Goal: Navigation & Orientation: Locate item on page

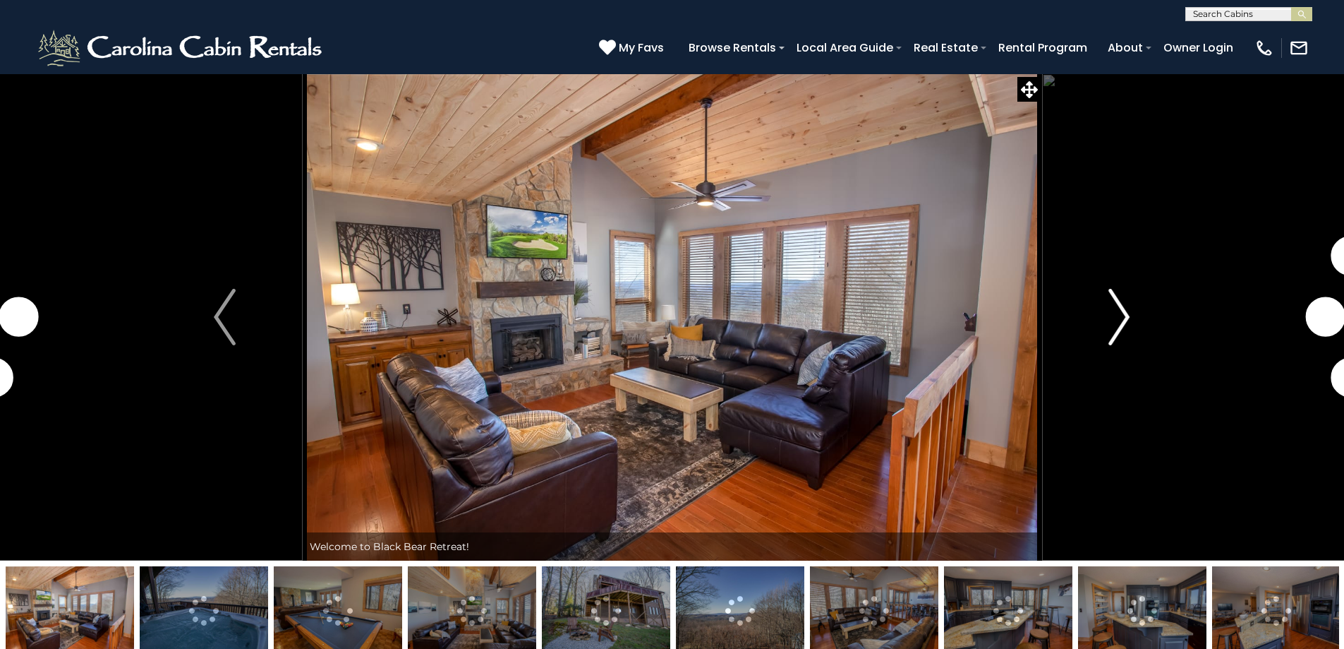
click at [1121, 334] on img "Next" at bounding box center [1119, 317] width 21 height 56
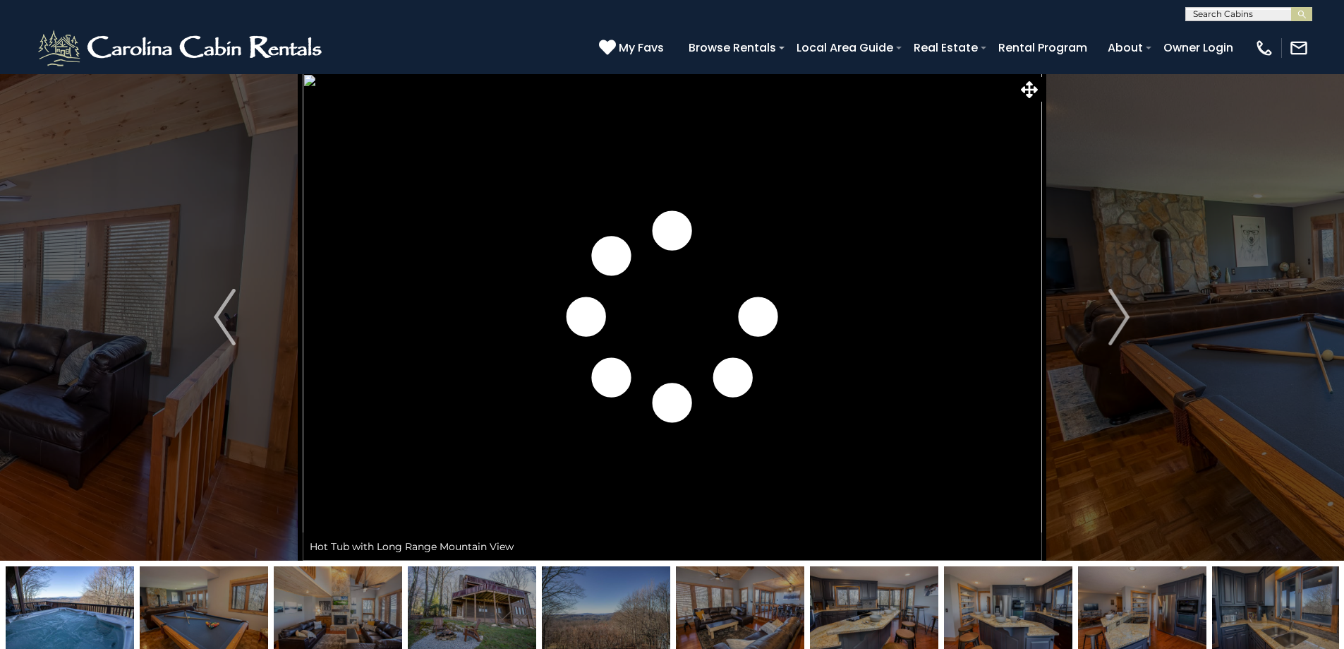
click at [491, 613] on img at bounding box center [472, 610] width 128 height 88
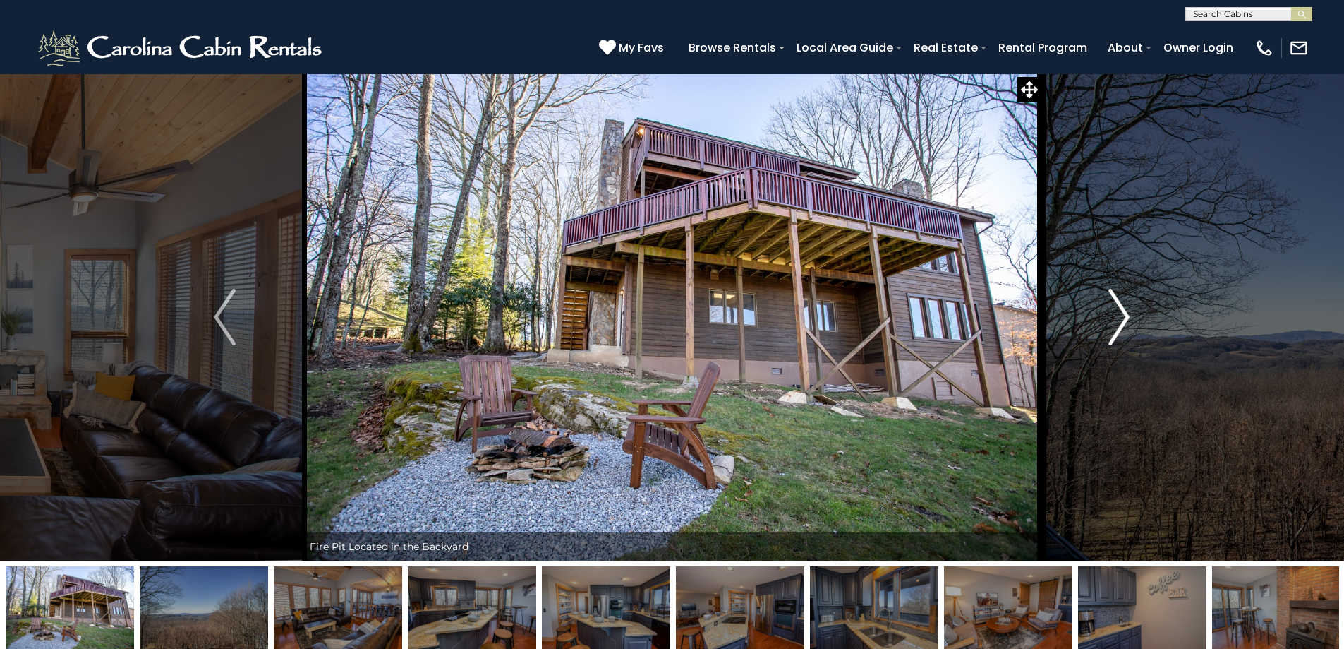
click at [1121, 320] on img "Next" at bounding box center [1119, 317] width 21 height 56
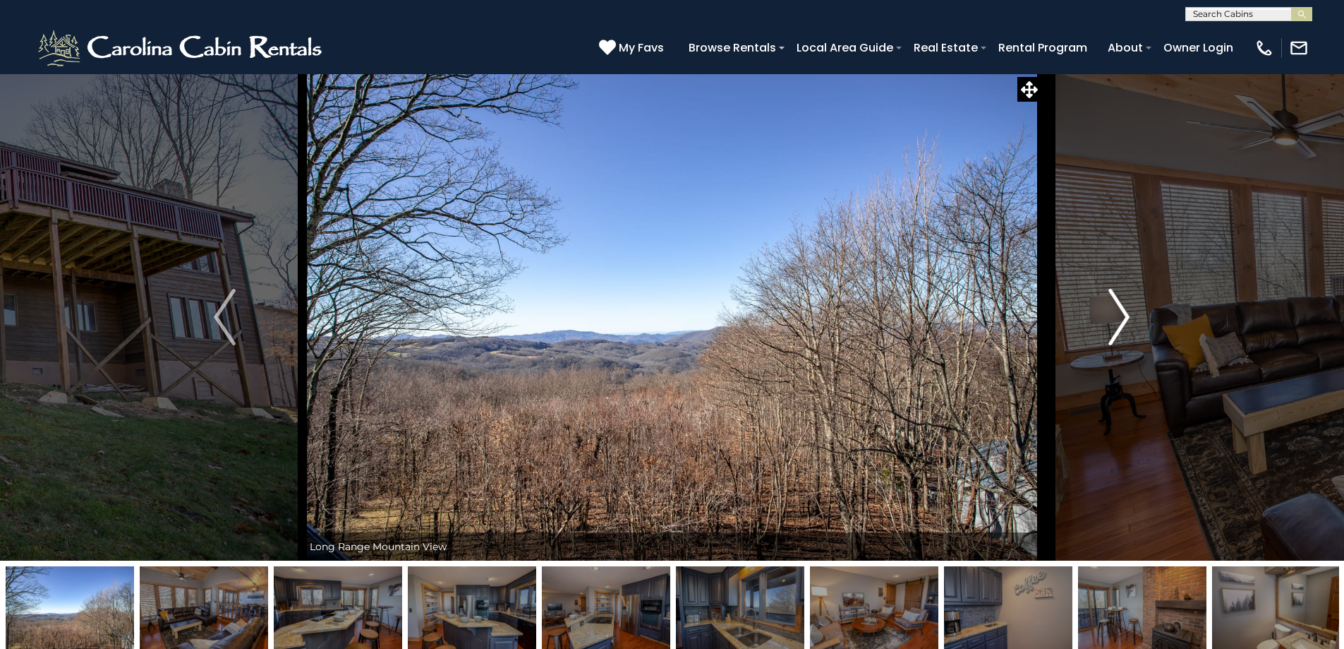
click at [1121, 320] on img "Next" at bounding box center [1119, 317] width 21 height 56
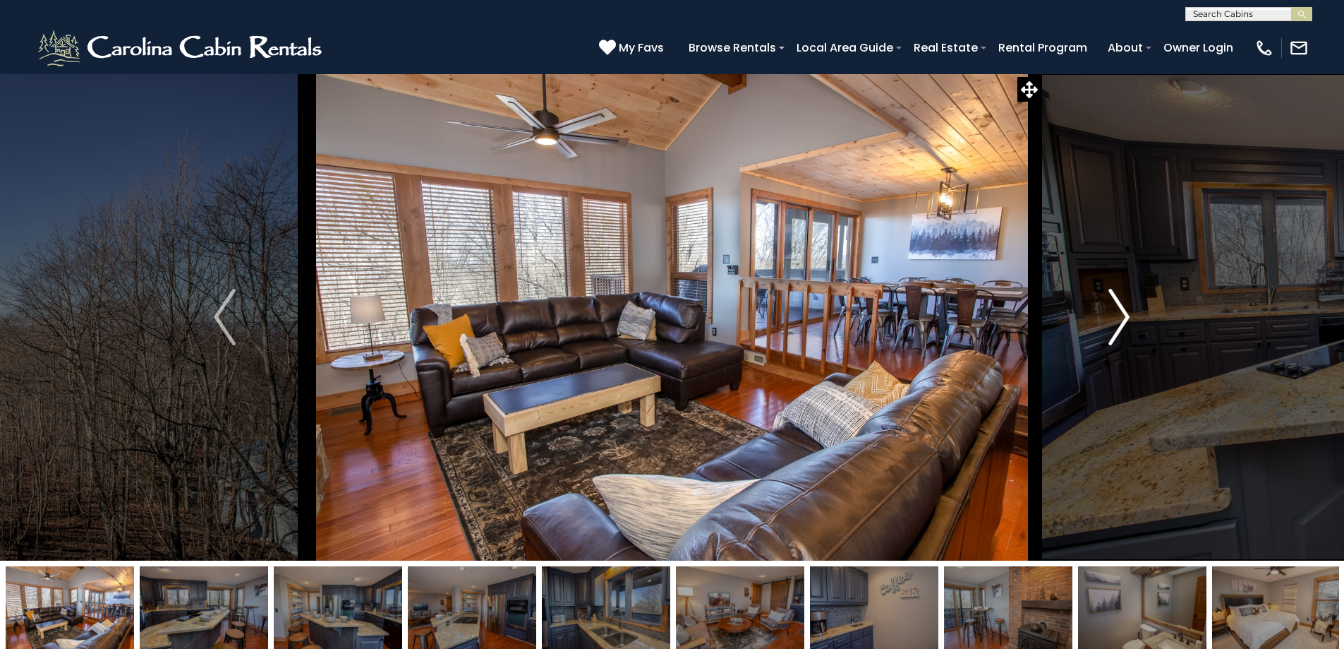
click at [1121, 320] on img "Next" at bounding box center [1119, 317] width 21 height 56
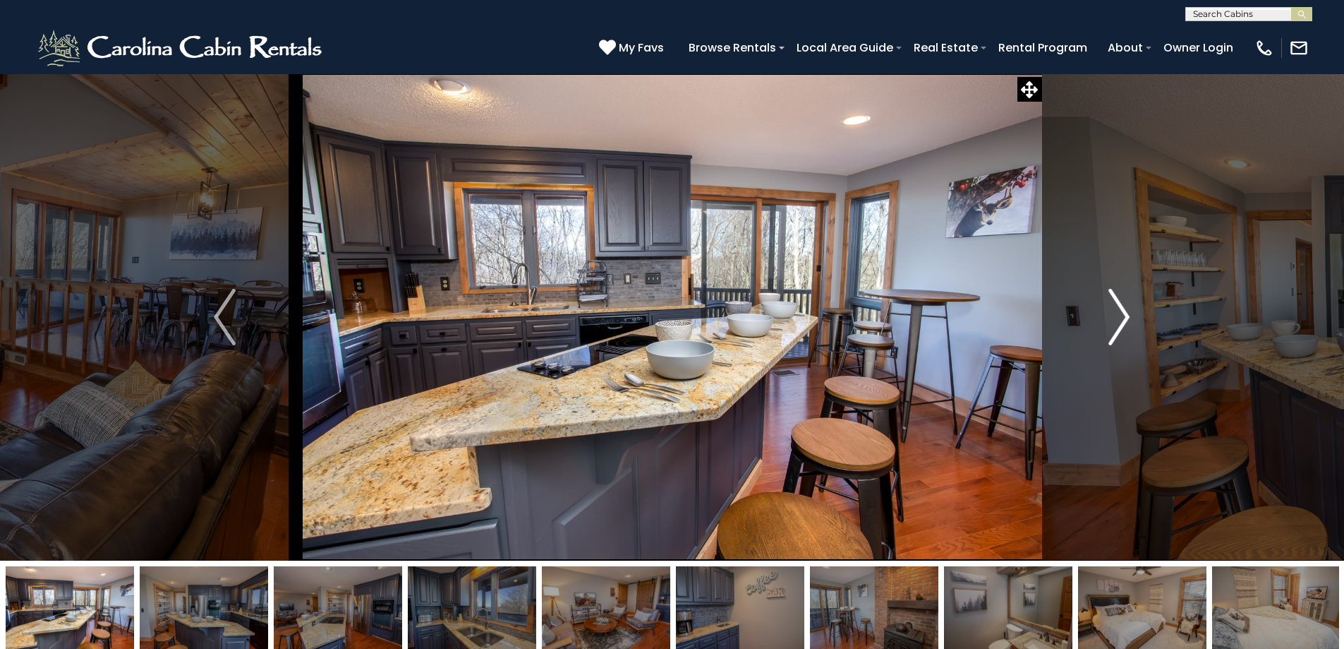
click at [1121, 320] on img "Next" at bounding box center [1119, 317] width 21 height 56
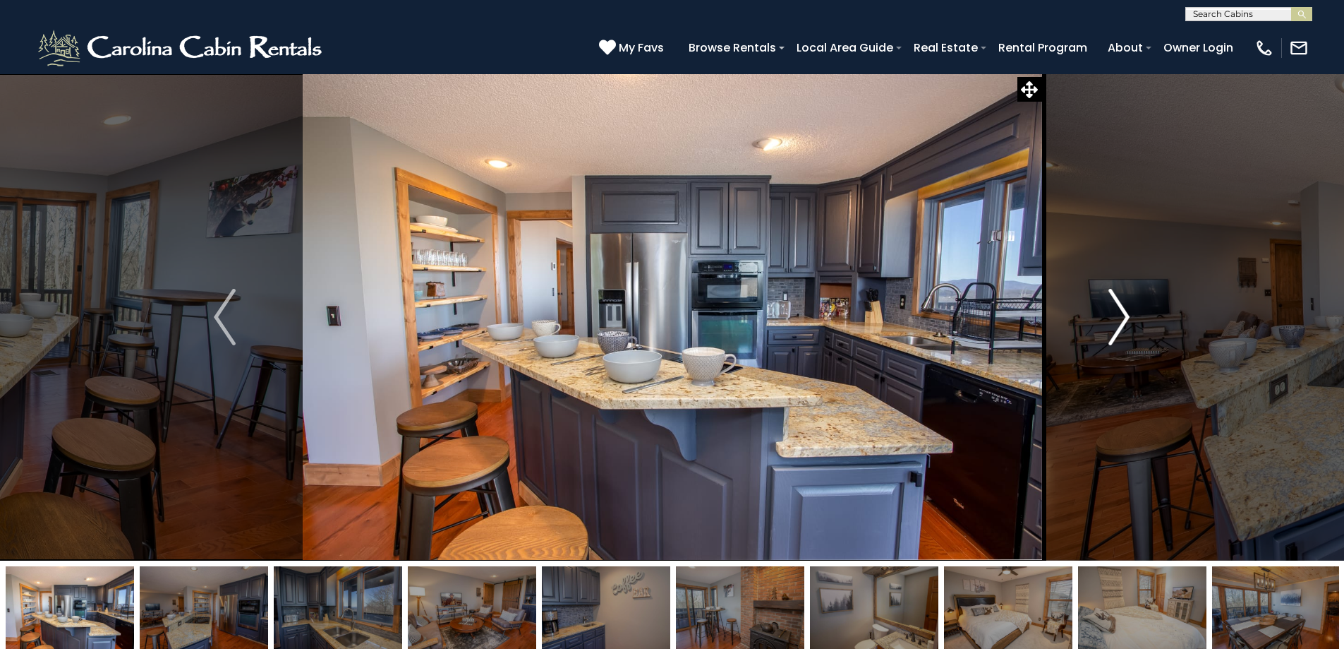
click at [1121, 320] on img "Next" at bounding box center [1119, 317] width 21 height 56
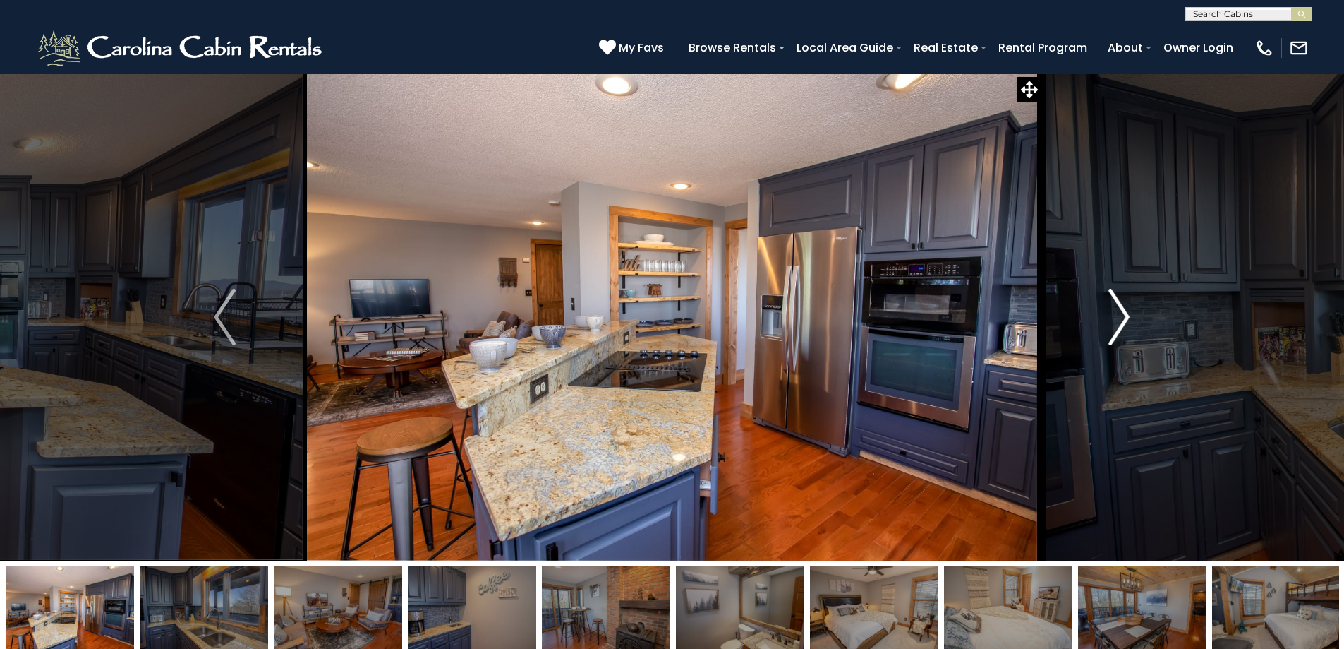
click at [1121, 320] on img "Next" at bounding box center [1119, 317] width 21 height 56
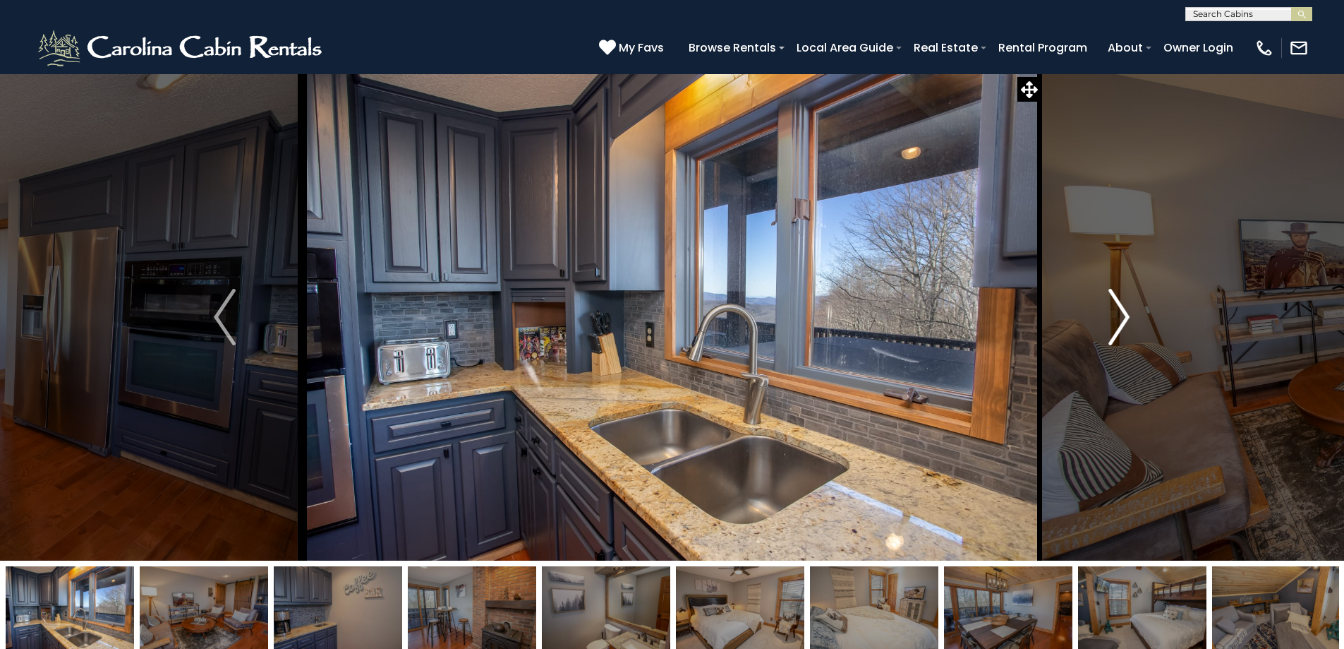
click at [1121, 320] on img "Next" at bounding box center [1119, 317] width 21 height 56
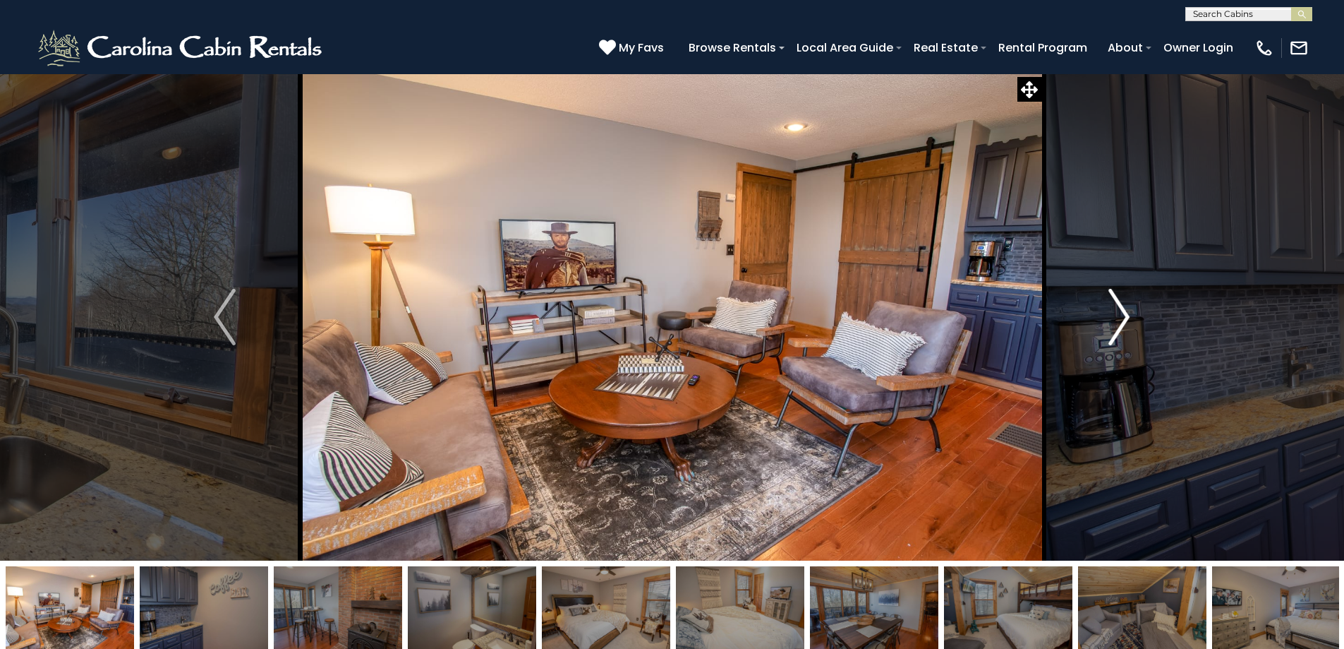
click at [1121, 320] on img "Next" at bounding box center [1119, 317] width 21 height 56
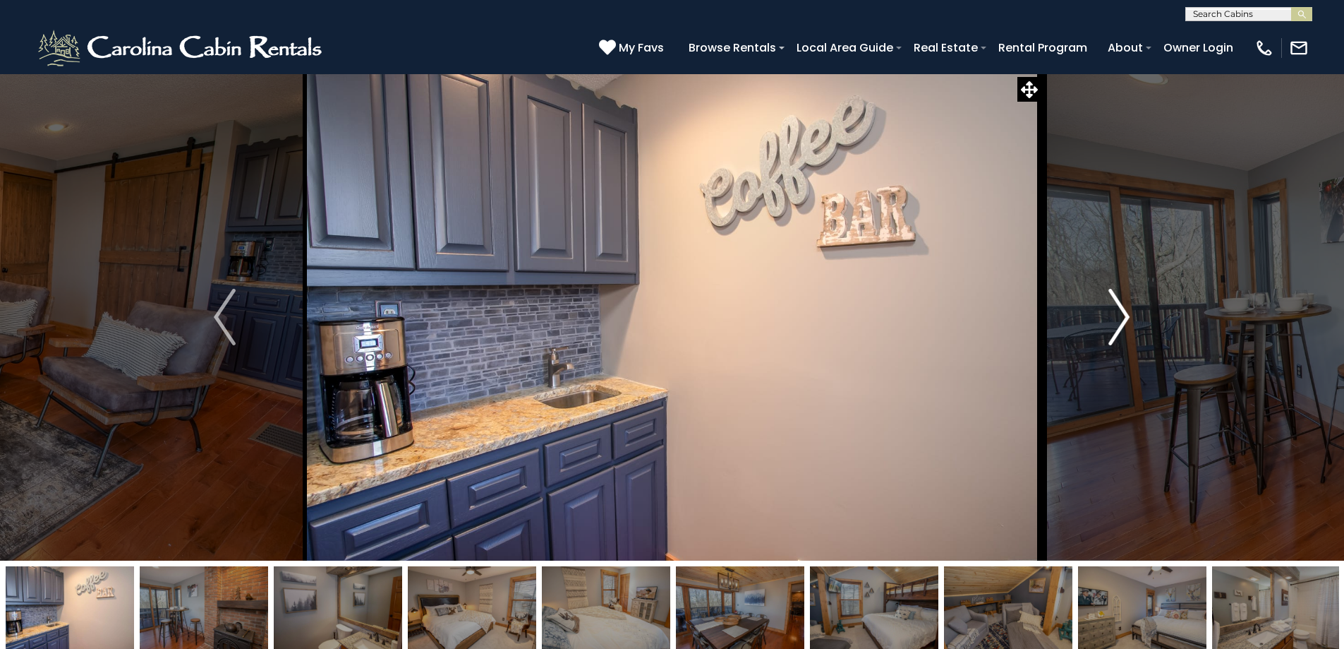
click at [1121, 320] on img "Next" at bounding box center [1119, 317] width 21 height 56
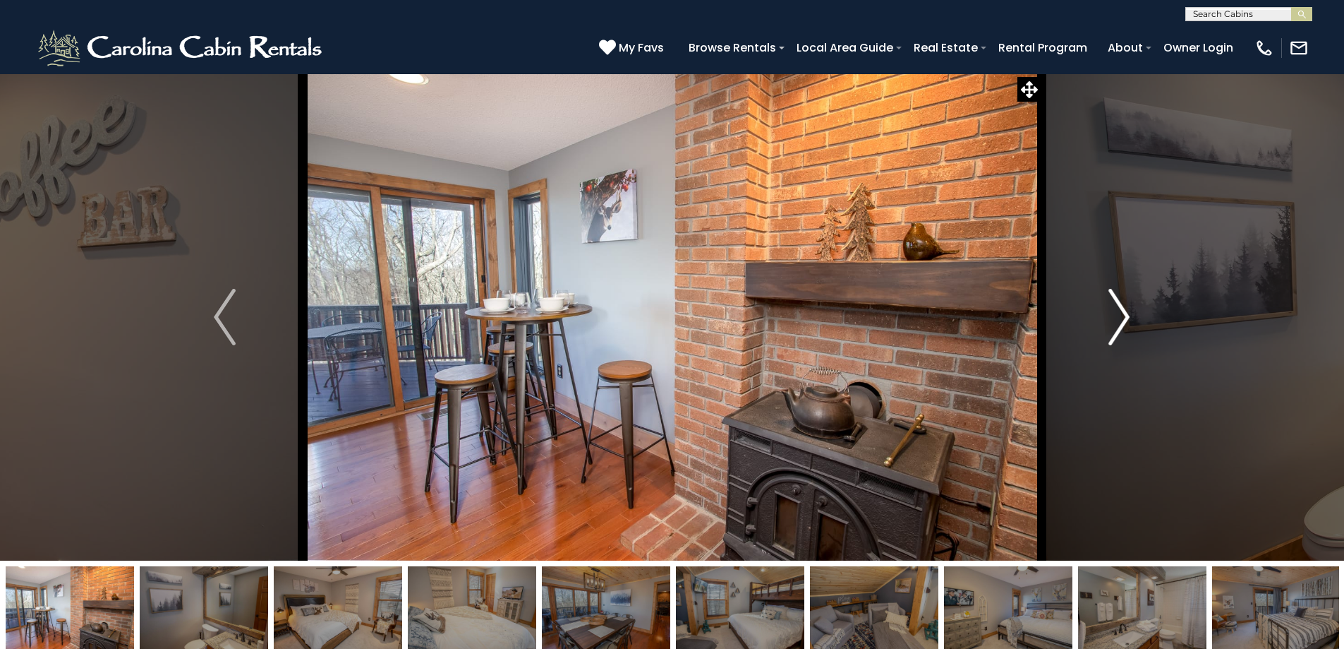
click at [1121, 320] on img "Next" at bounding box center [1119, 317] width 21 height 56
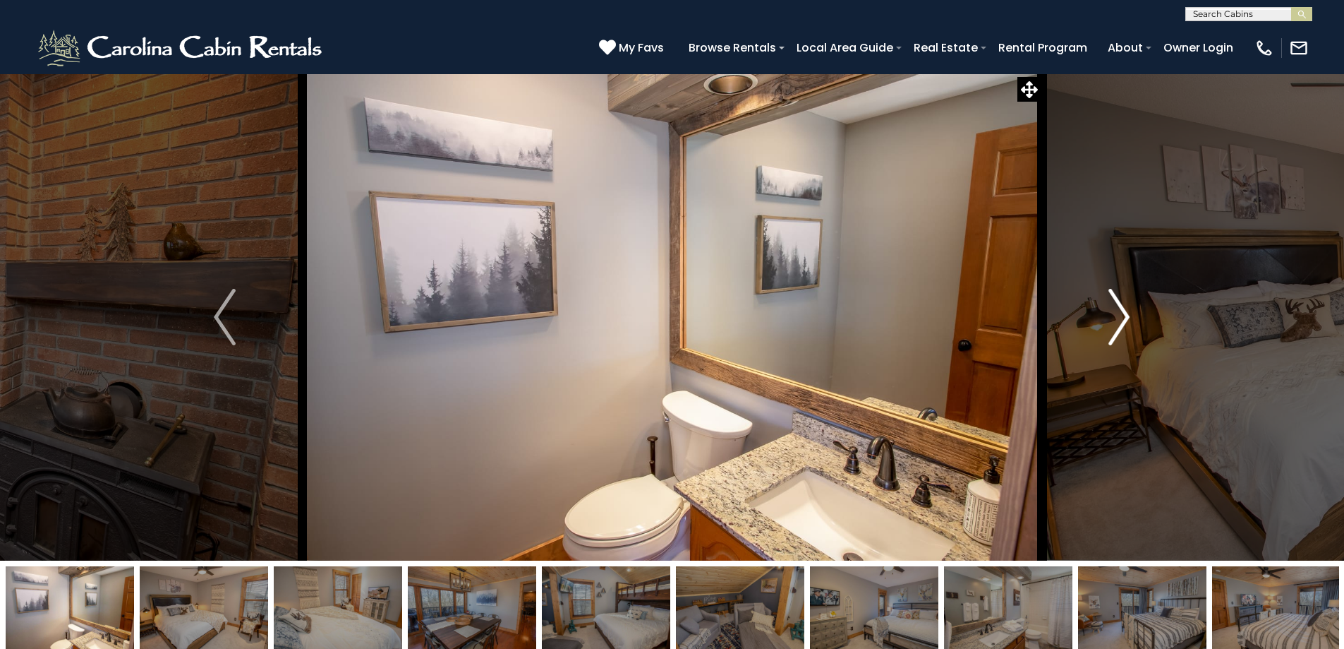
click at [1121, 320] on img "Next" at bounding box center [1119, 317] width 21 height 56
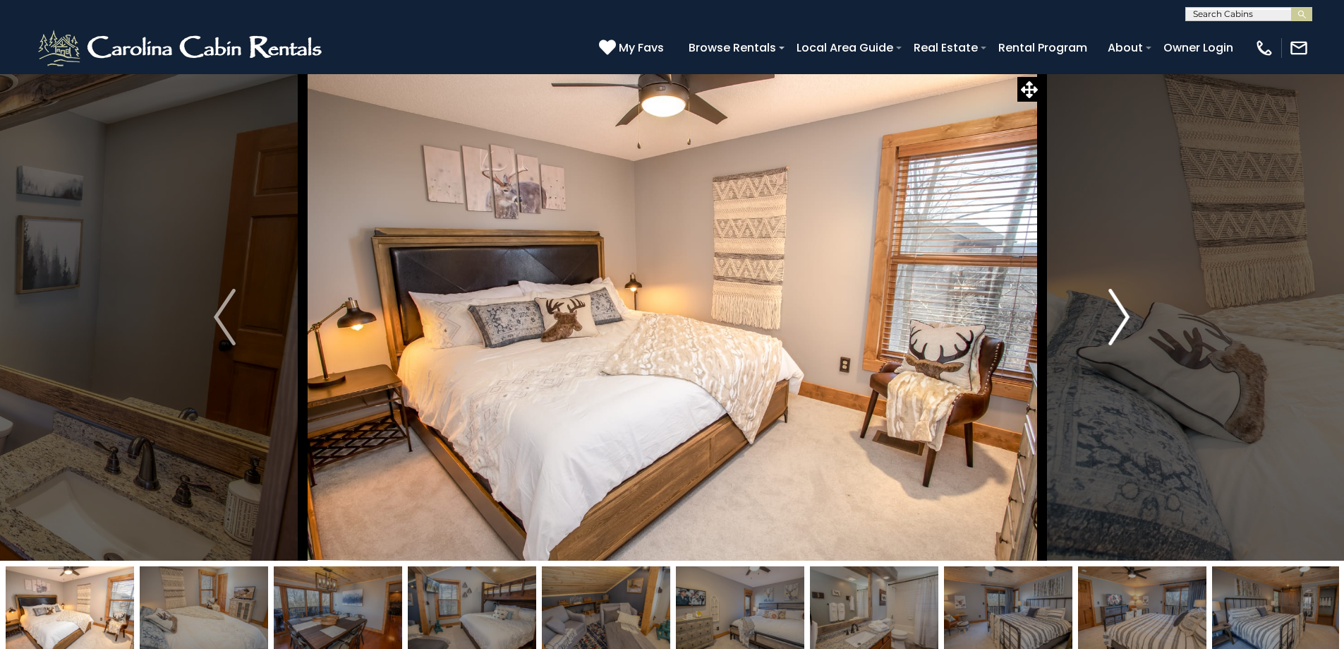
click at [1121, 320] on img "Next" at bounding box center [1119, 317] width 21 height 56
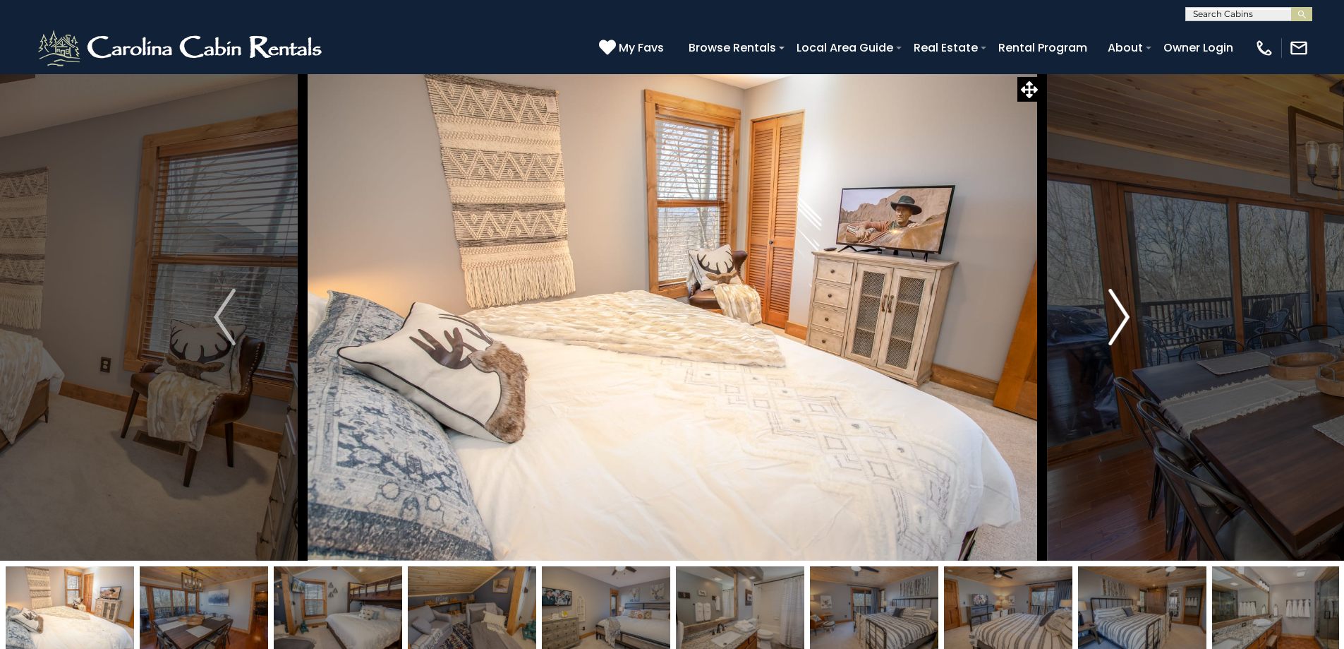
click at [1121, 320] on img "Next" at bounding box center [1119, 317] width 21 height 56
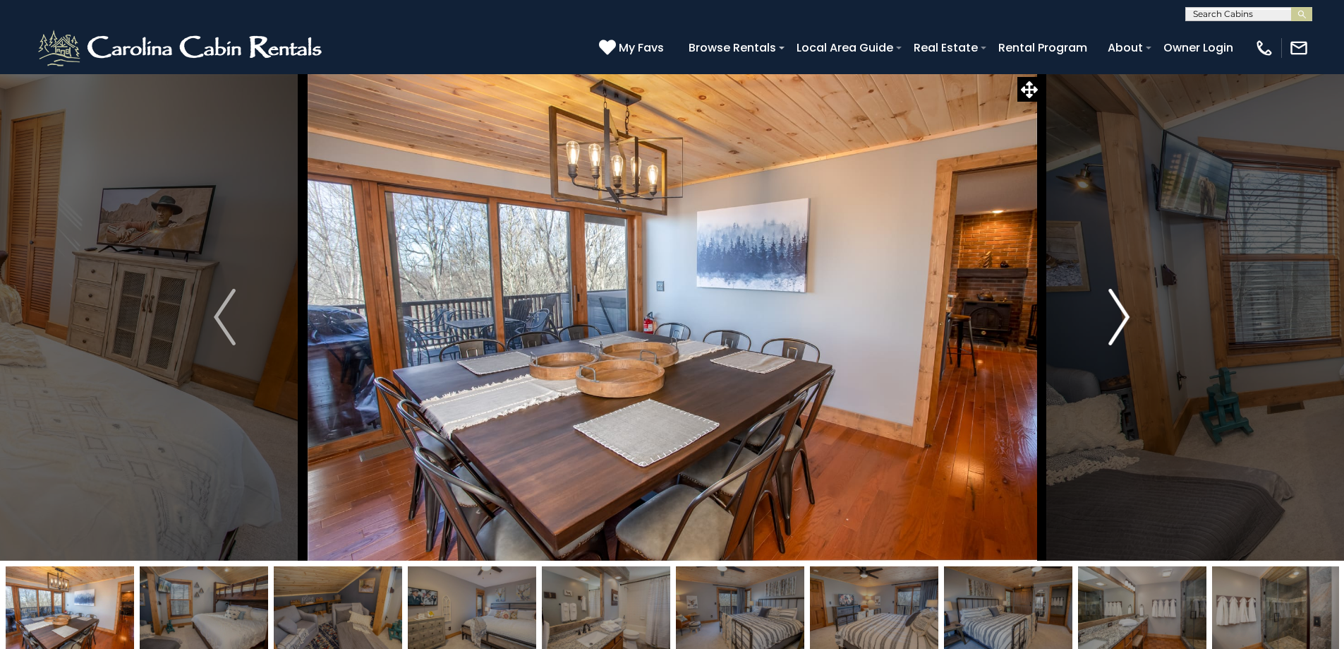
click at [1121, 320] on img "Next" at bounding box center [1119, 317] width 21 height 56
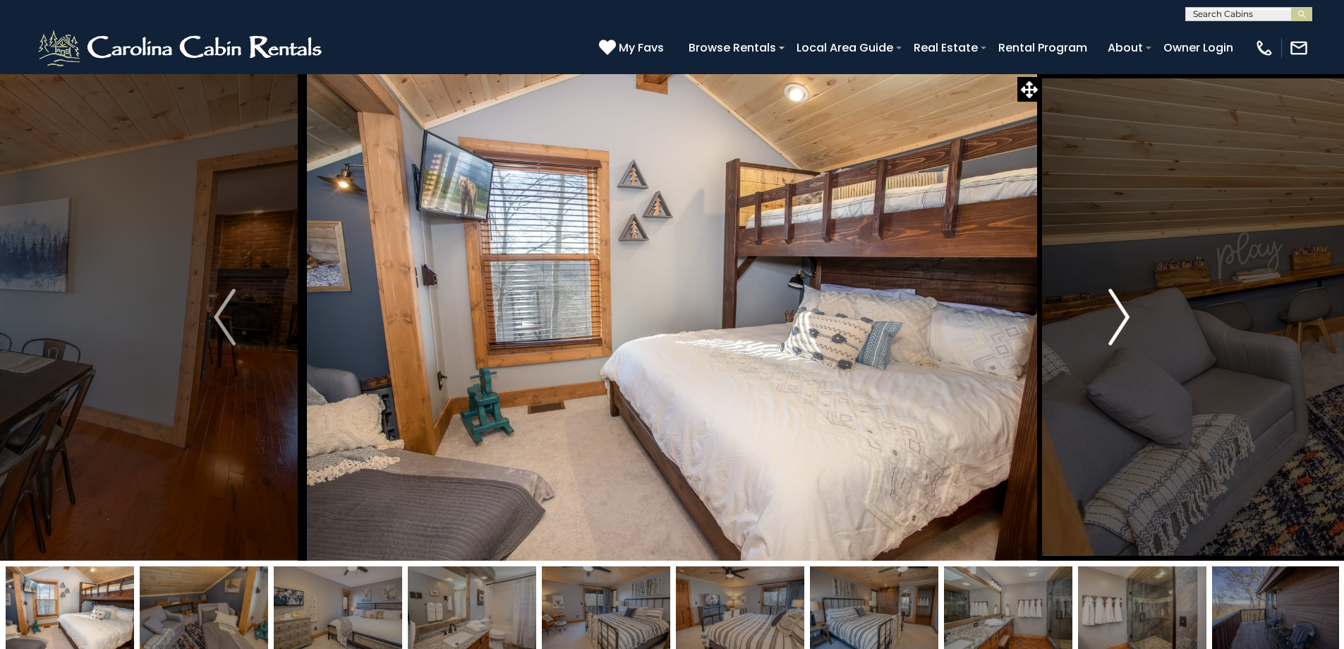
click at [1121, 320] on img "Next" at bounding box center [1119, 317] width 21 height 56
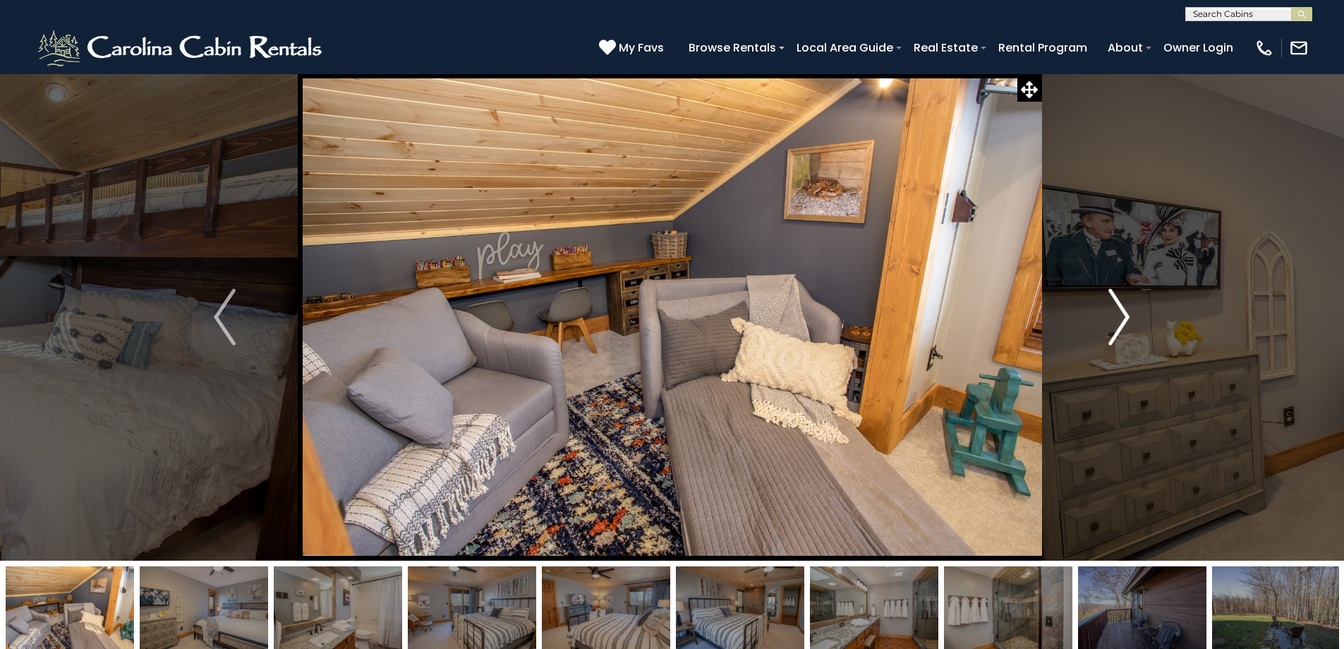
click at [1121, 320] on img "Next" at bounding box center [1119, 317] width 21 height 56
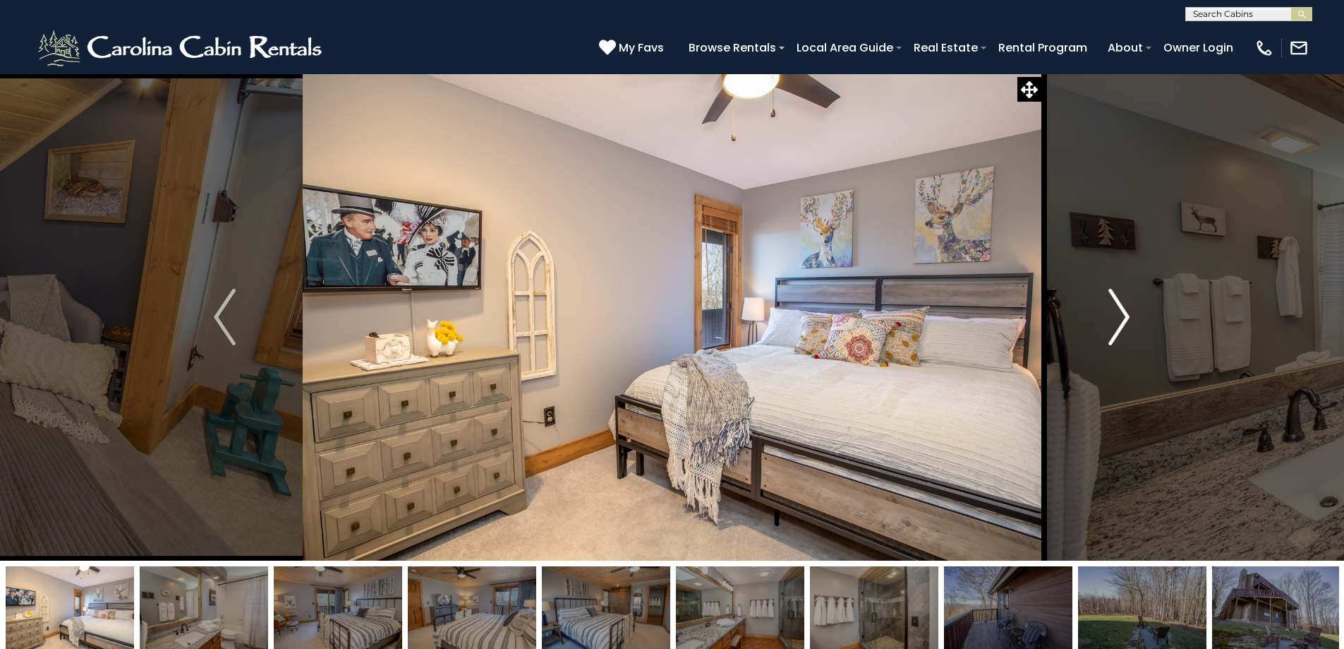
click at [1120, 319] on img "Next" at bounding box center [1119, 317] width 21 height 56
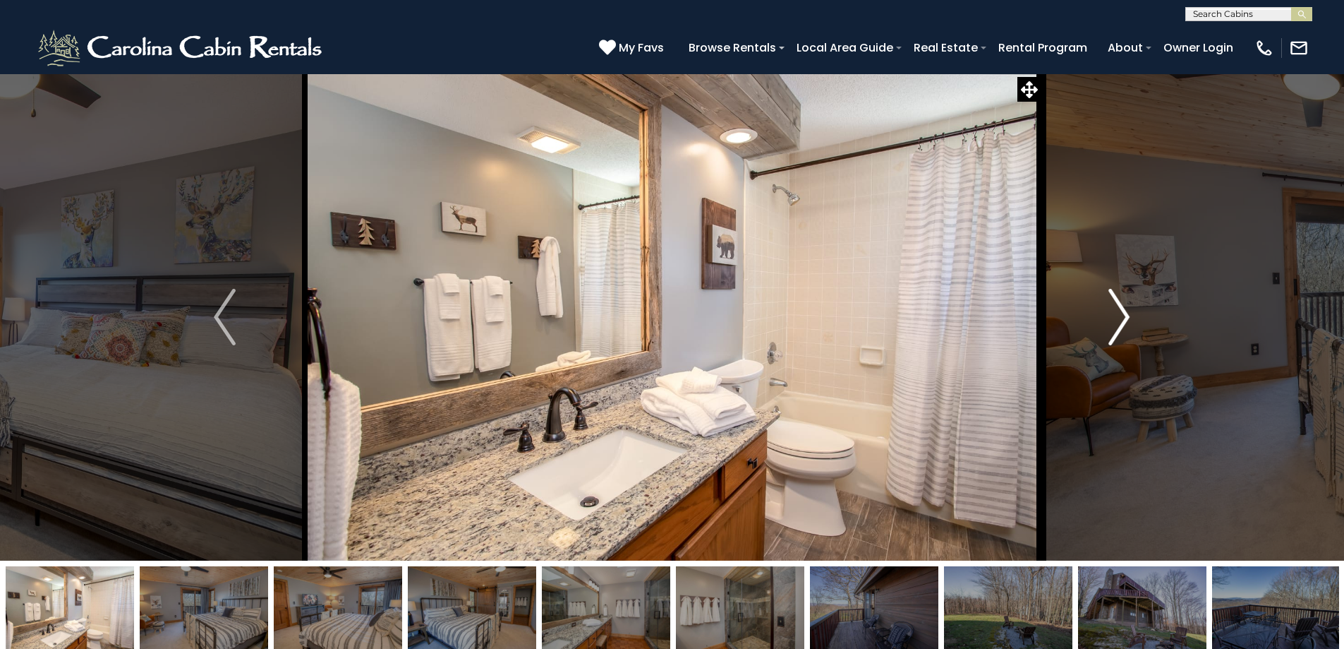
click at [1117, 318] on img "Next" at bounding box center [1119, 317] width 21 height 56
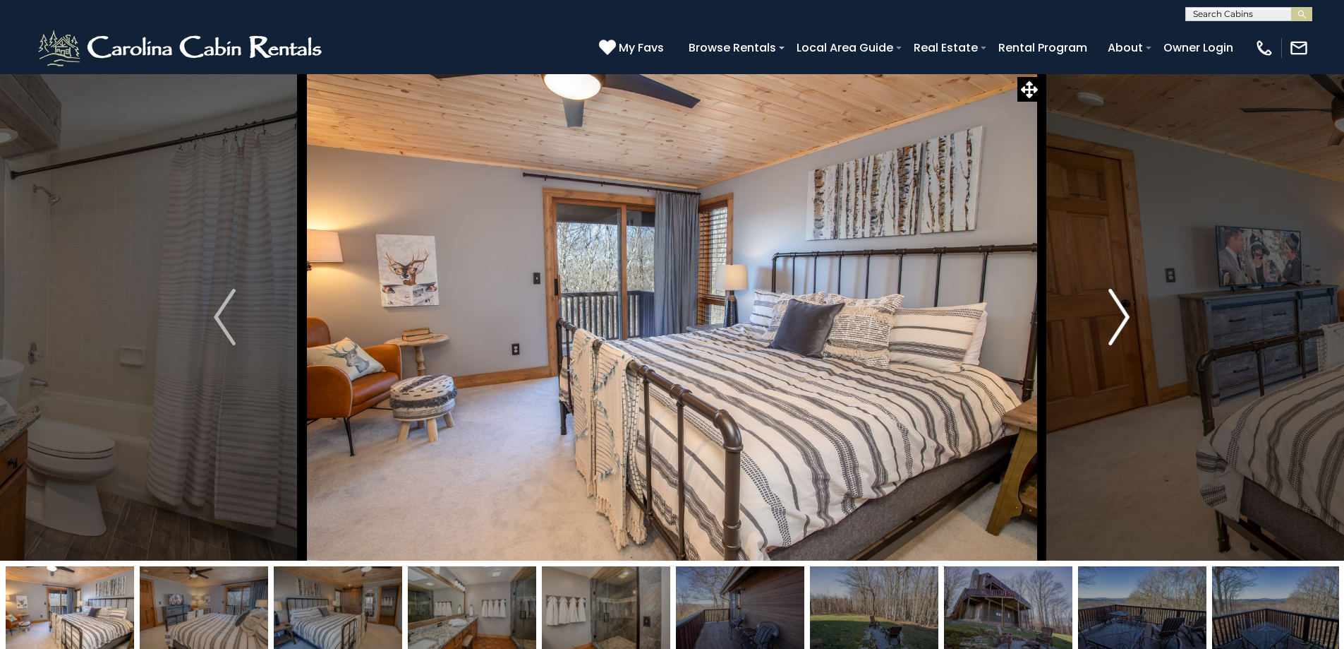
click at [1117, 318] on img "Next" at bounding box center [1119, 317] width 21 height 56
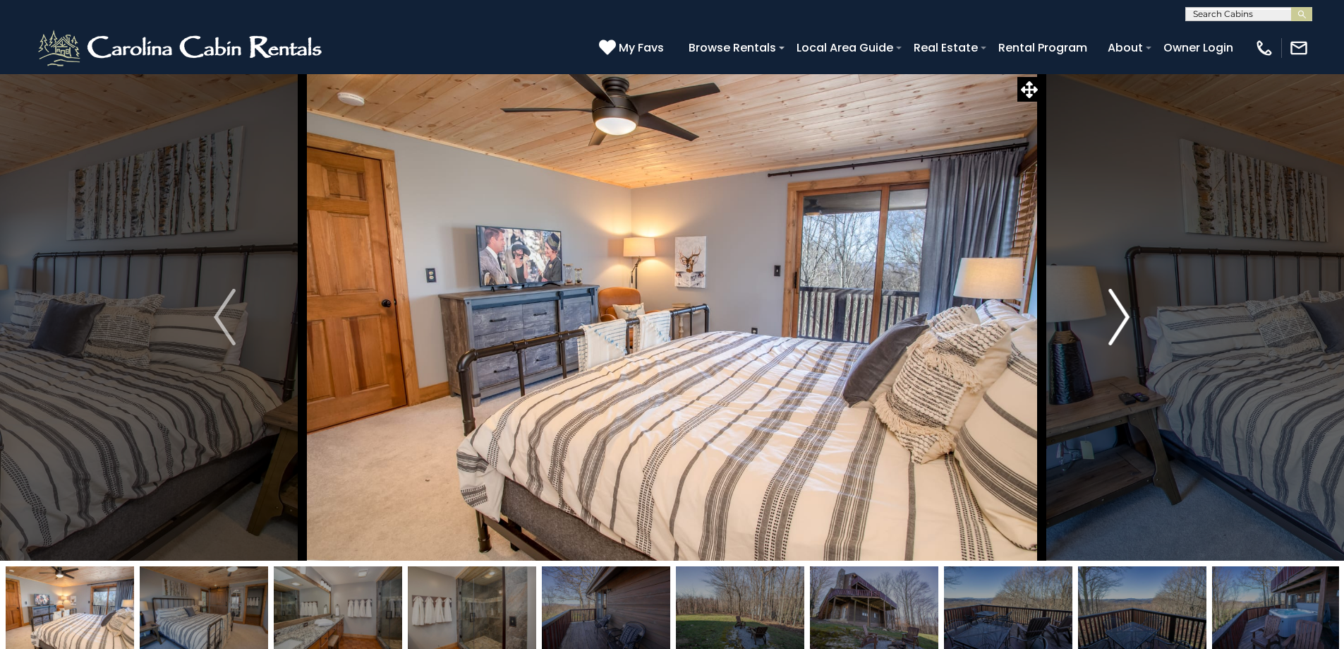
click at [1116, 317] on img "Next" at bounding box center [1119, 317] width 21 height 56
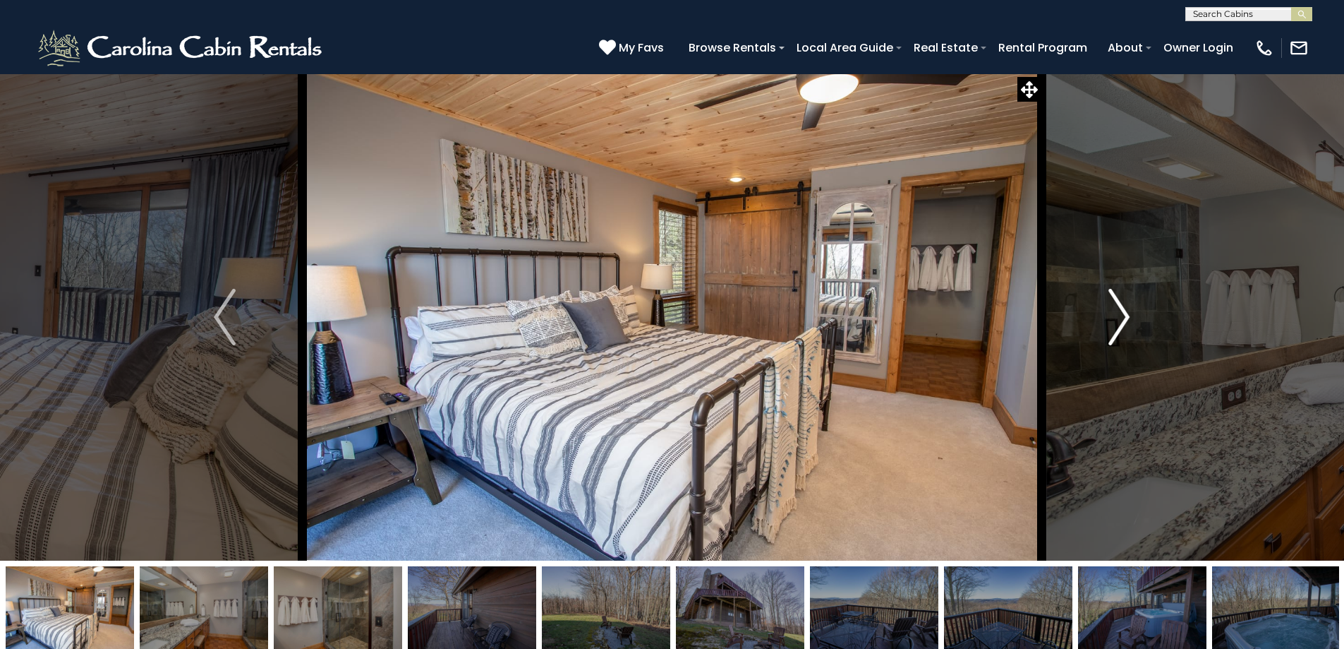
click at [1116, 317] on img "Next" at bounding box center [1119, 317] width 21 height 56
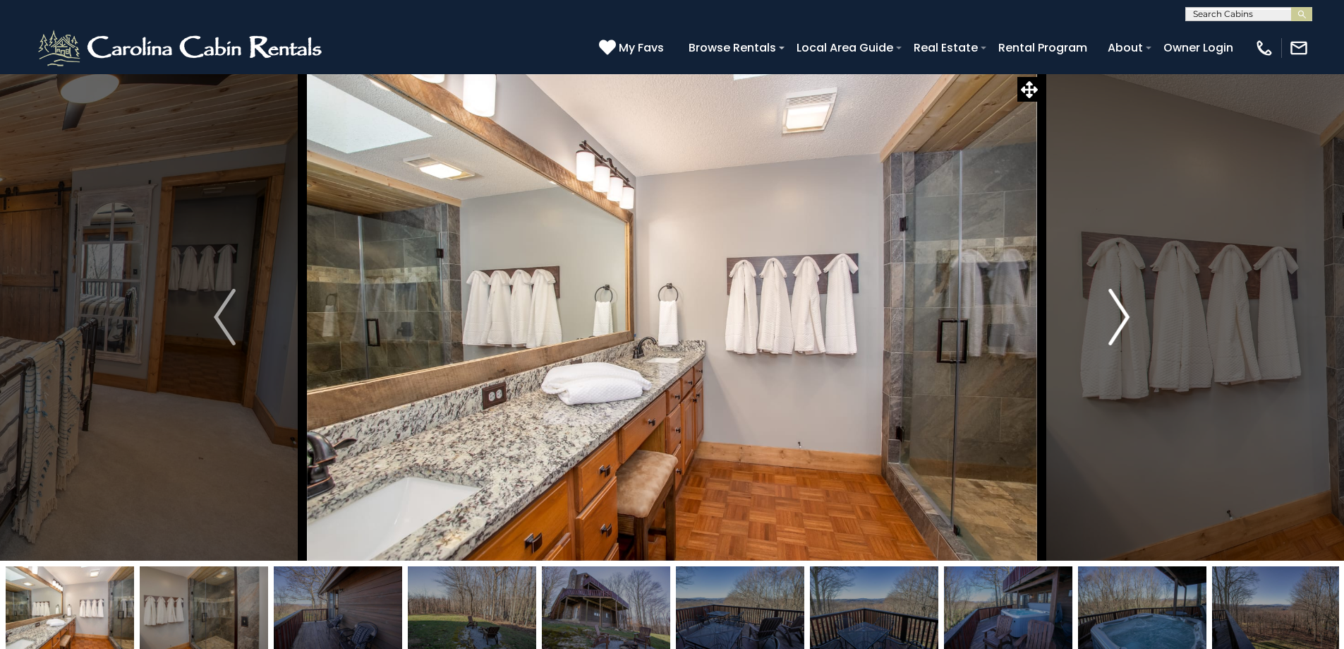
click at [1116, 317] on img "Next" at bounding box center [1119, 317] width 21 height 56
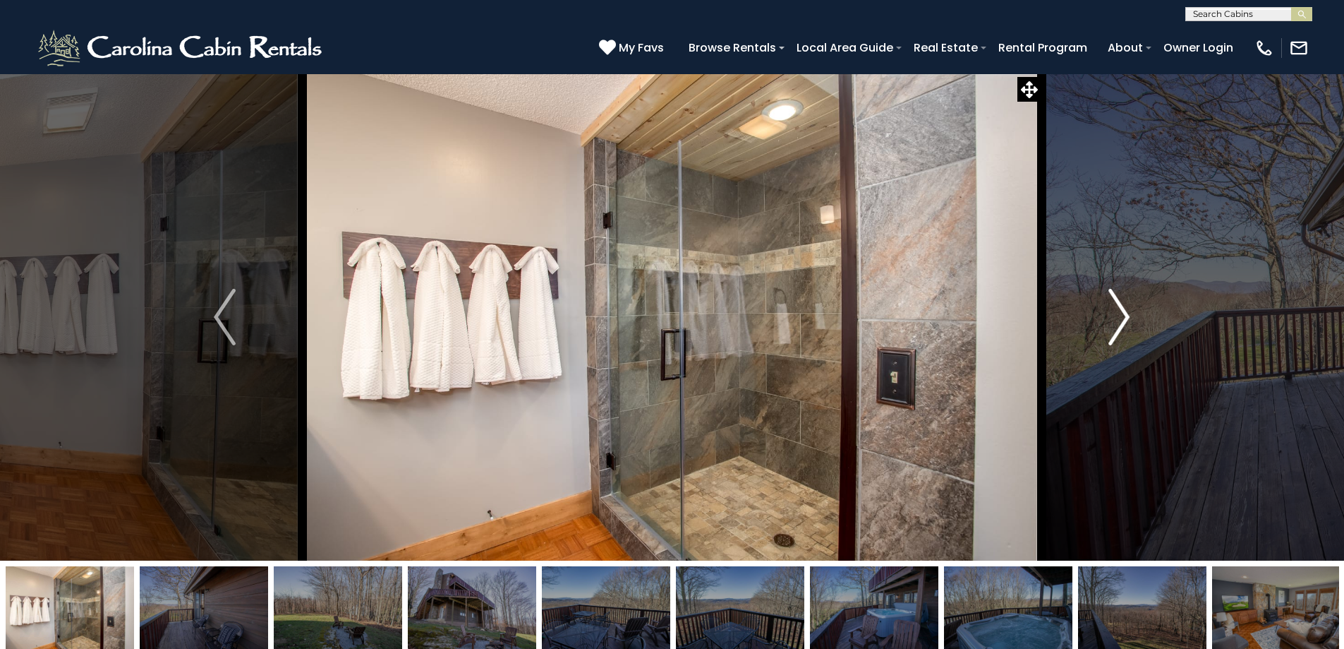
click at [1116, 317] on img "Next" at bounding box center [1119, 317] width 21 height 56
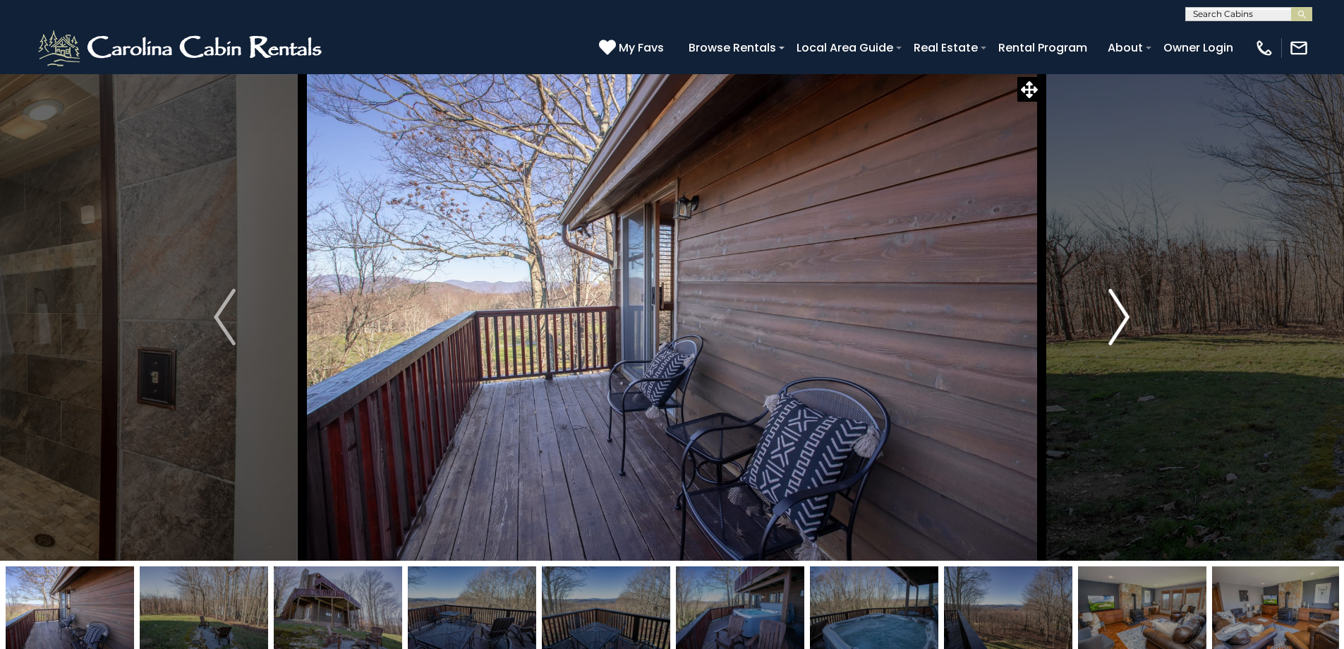
click at [1116, 317] on img "Next" at bounding box center [1119, 317] width 21 height 56
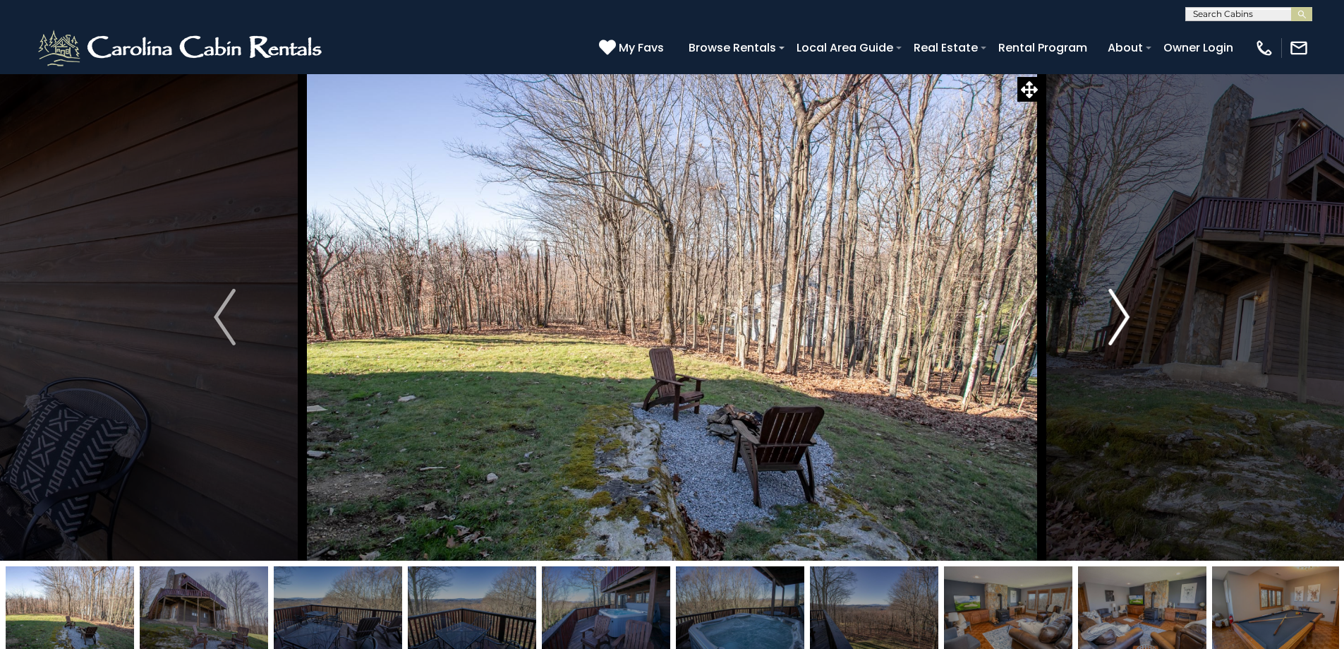
click at [1116, 317] on img "Next" at bounding box center [1119, 317] width 21 height 56
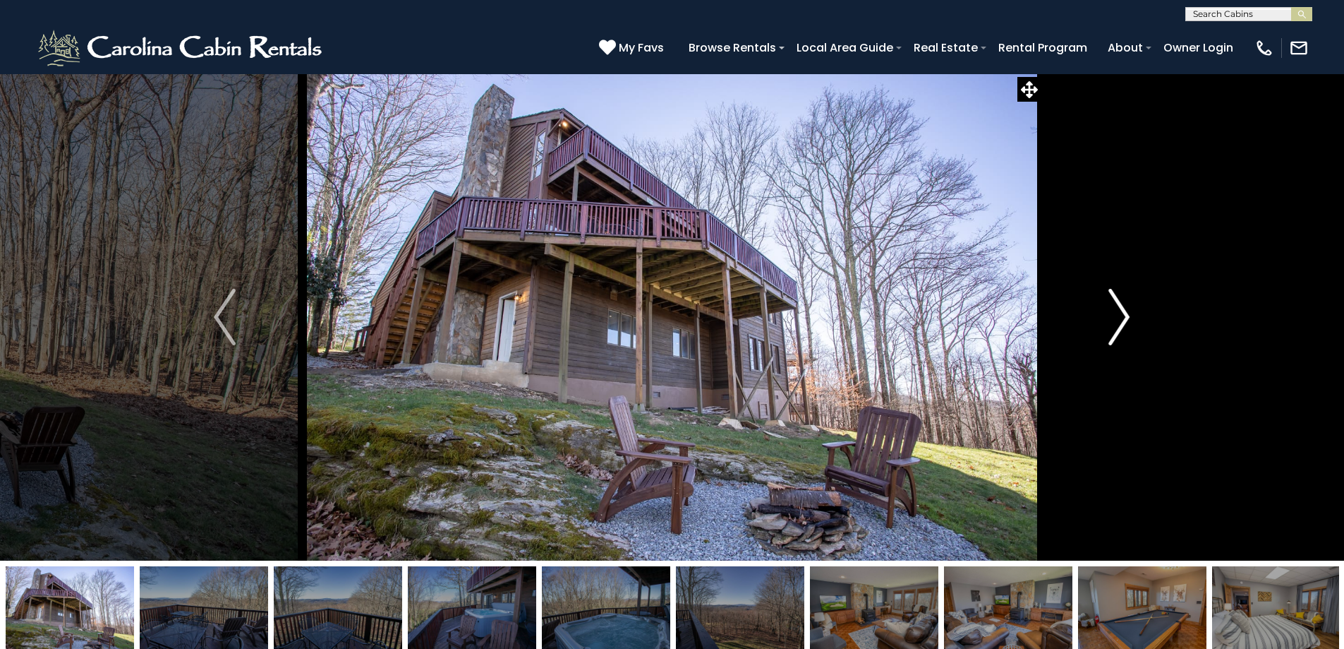
click at [1116, 317] on img "Next" at bounding box center [1119, 317] width 21 height 56
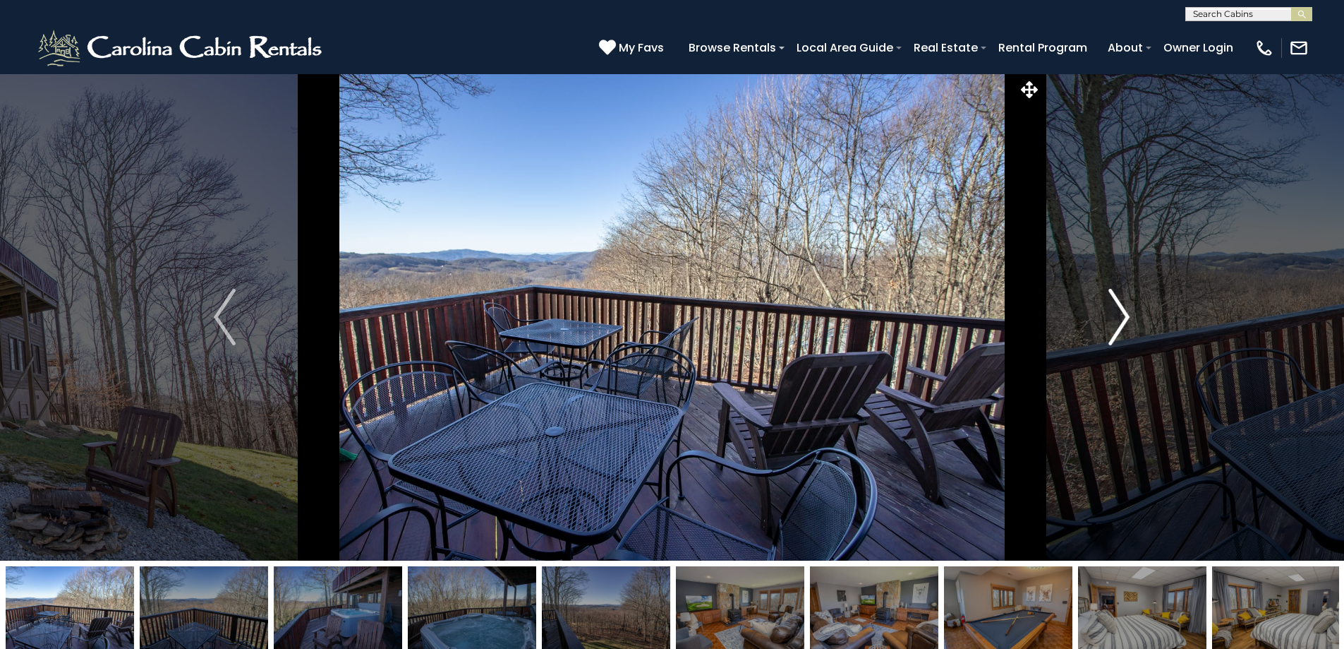
click at [1116, 317] on img "Next" at bounding box center [1119, 317] width 21 height 56
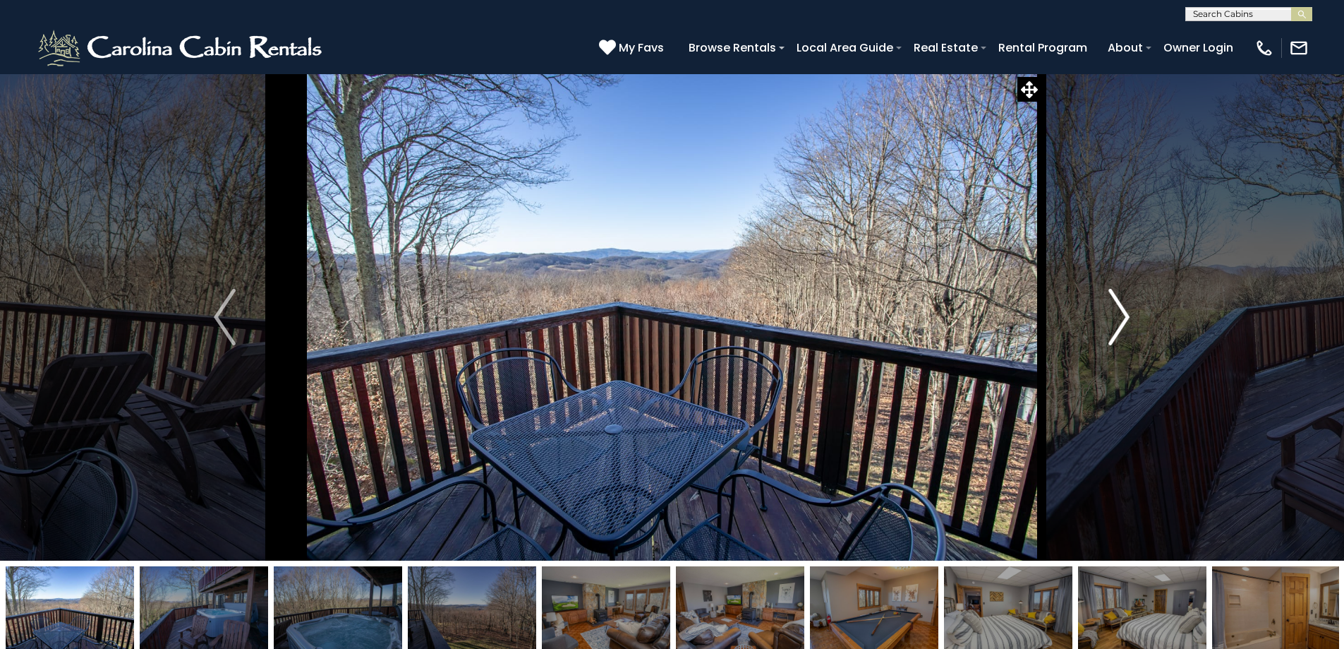
click at [1116, 317] on img "Next" at bounding box center [1119, 317] width 21 height 56
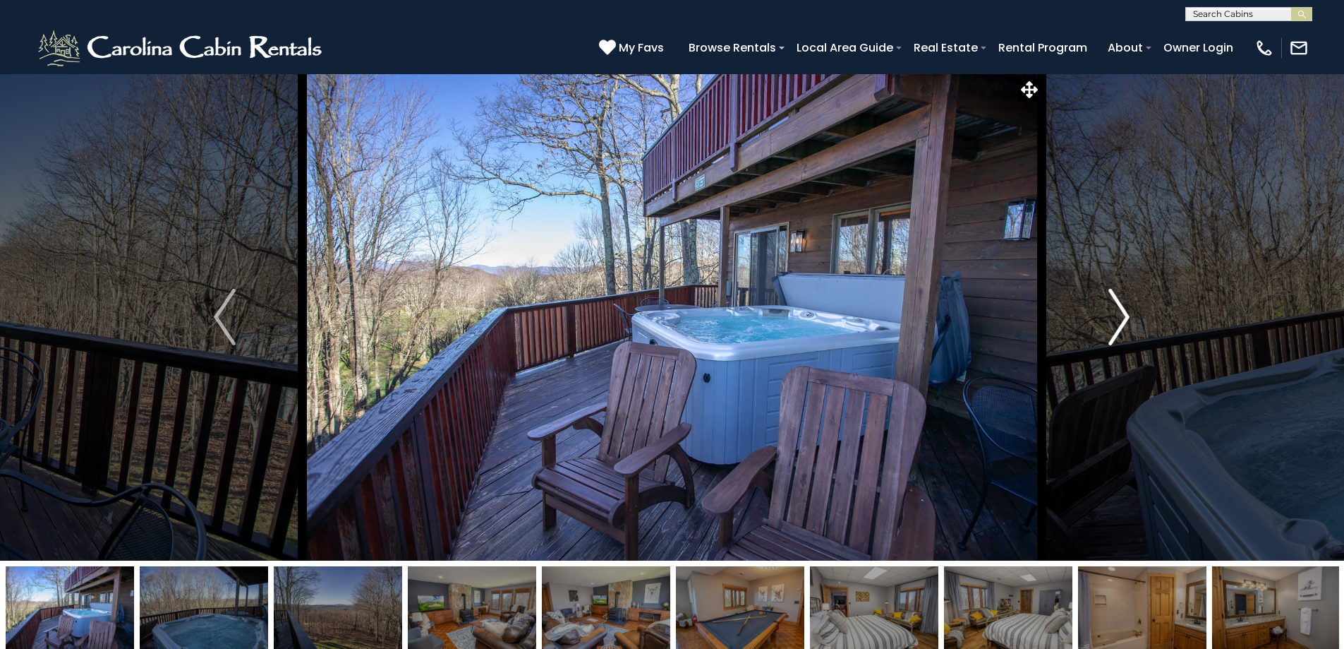
click at [1116, 317] on img "Next" at bounding box center [1119, 317] width 21 height 56
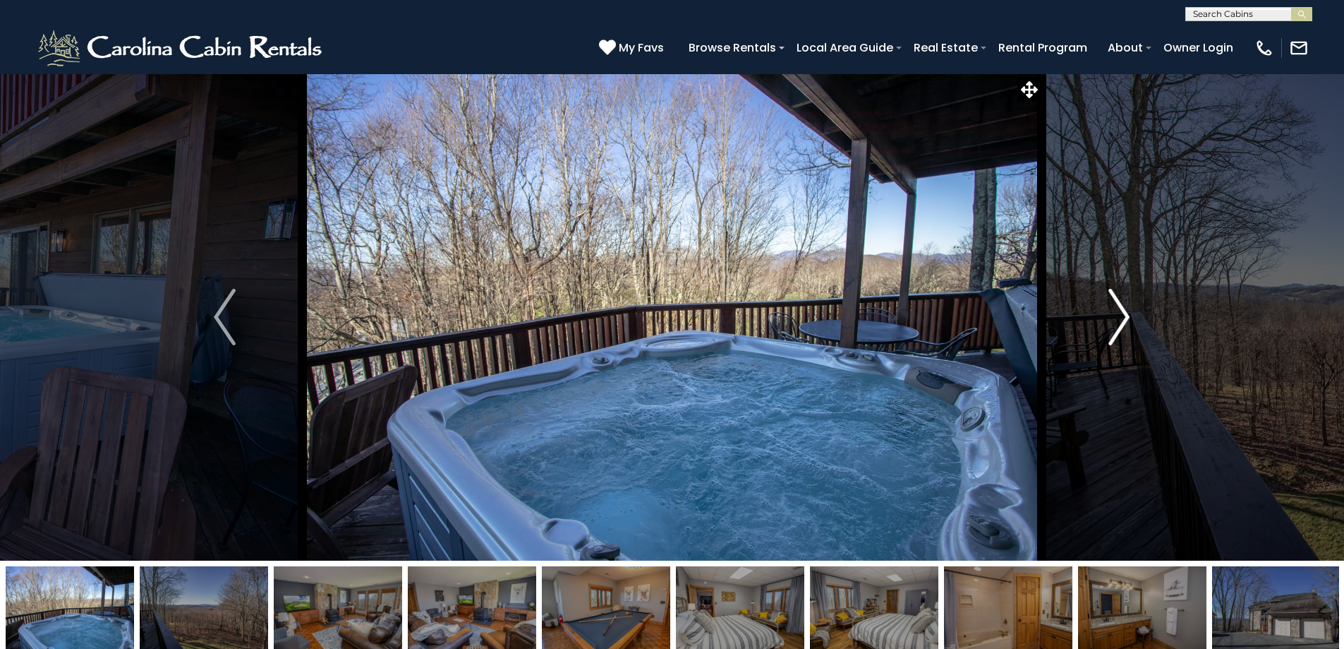
click at [1116, 317] on img "Next" at bounding box center [1119, 317] width 21 height 56
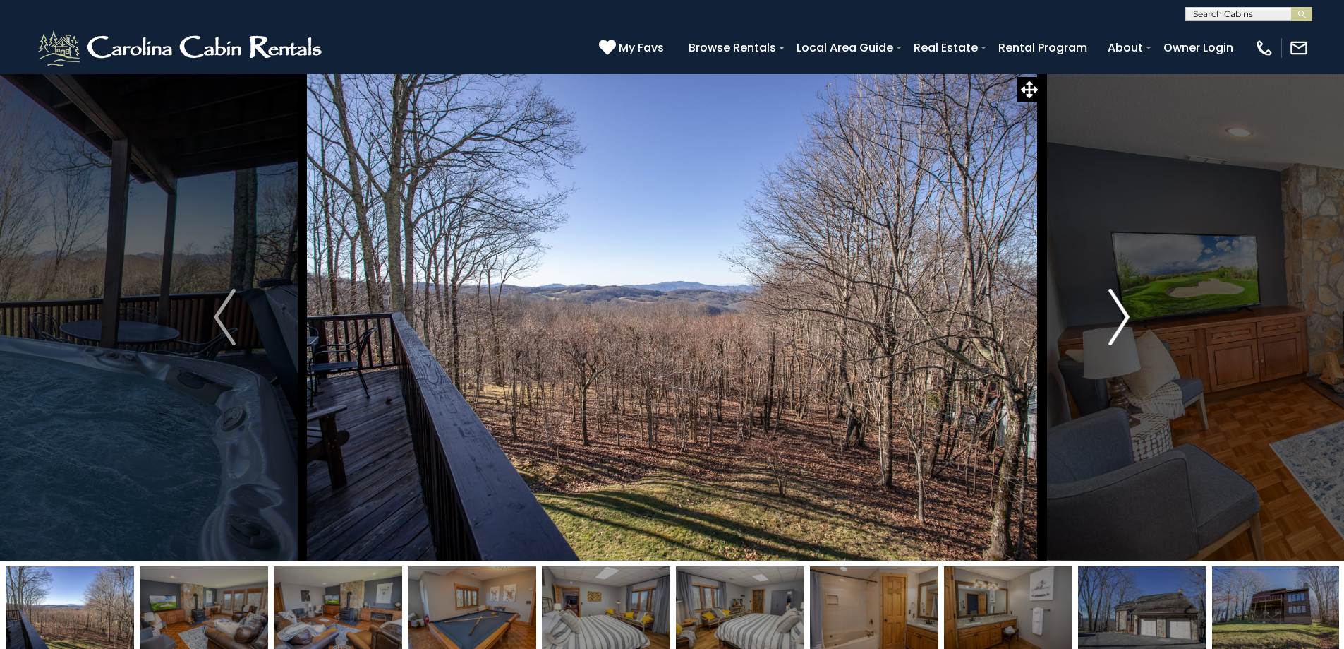
click at [1116, 317] on img "Next" at bounding box center [1119, 317] width 21 height 56
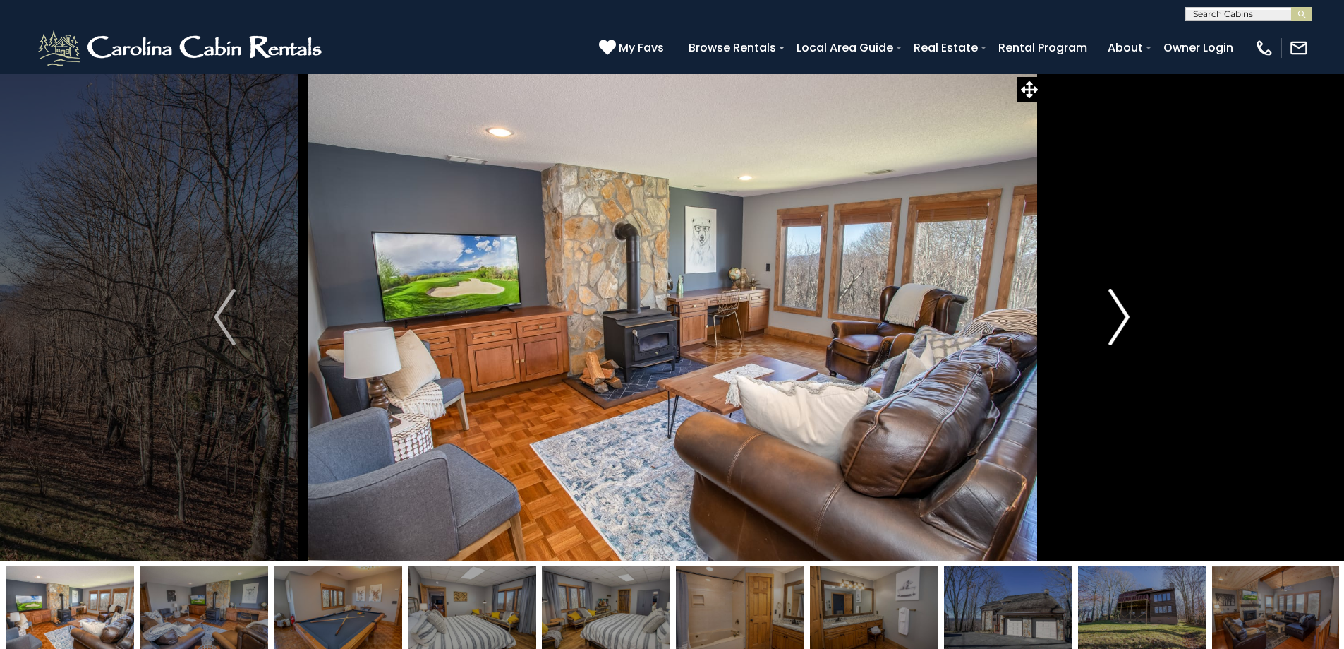
click at [1115, 317] on img "Next" at bounding box center [1119, 317] width 21 height 56
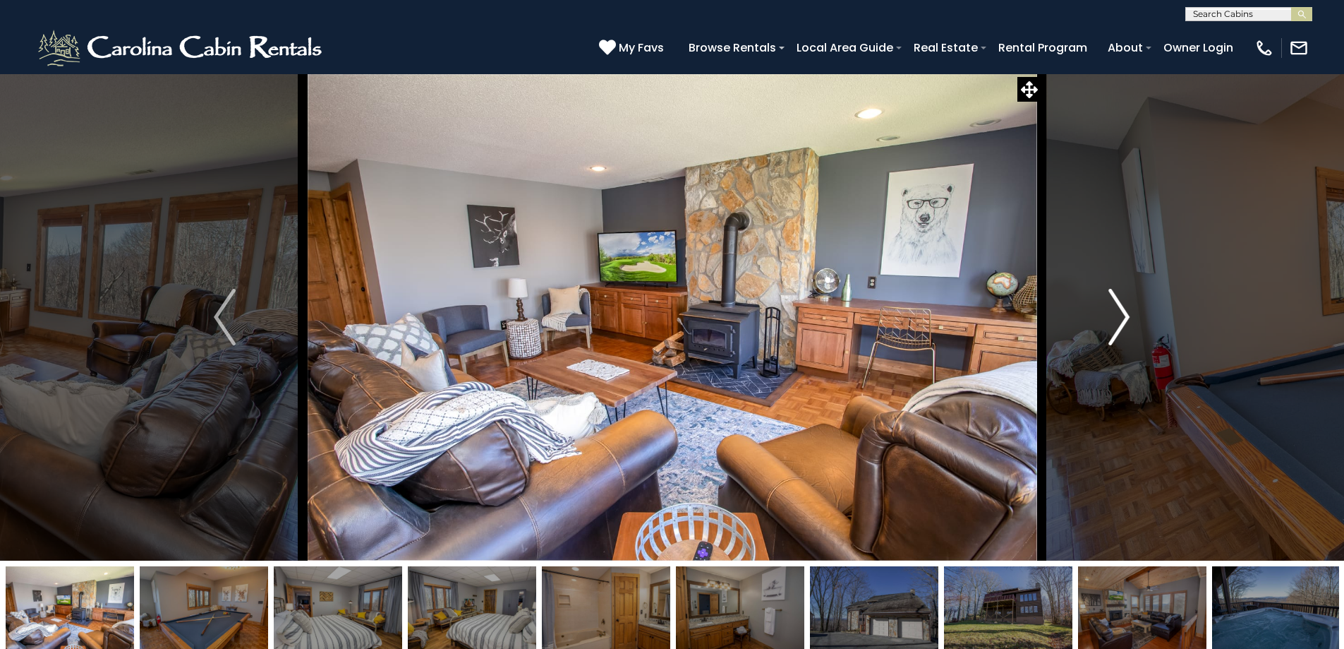
click at [1115, 317] on img "Next" at bounding box center [1119, 317] width 21 height 56
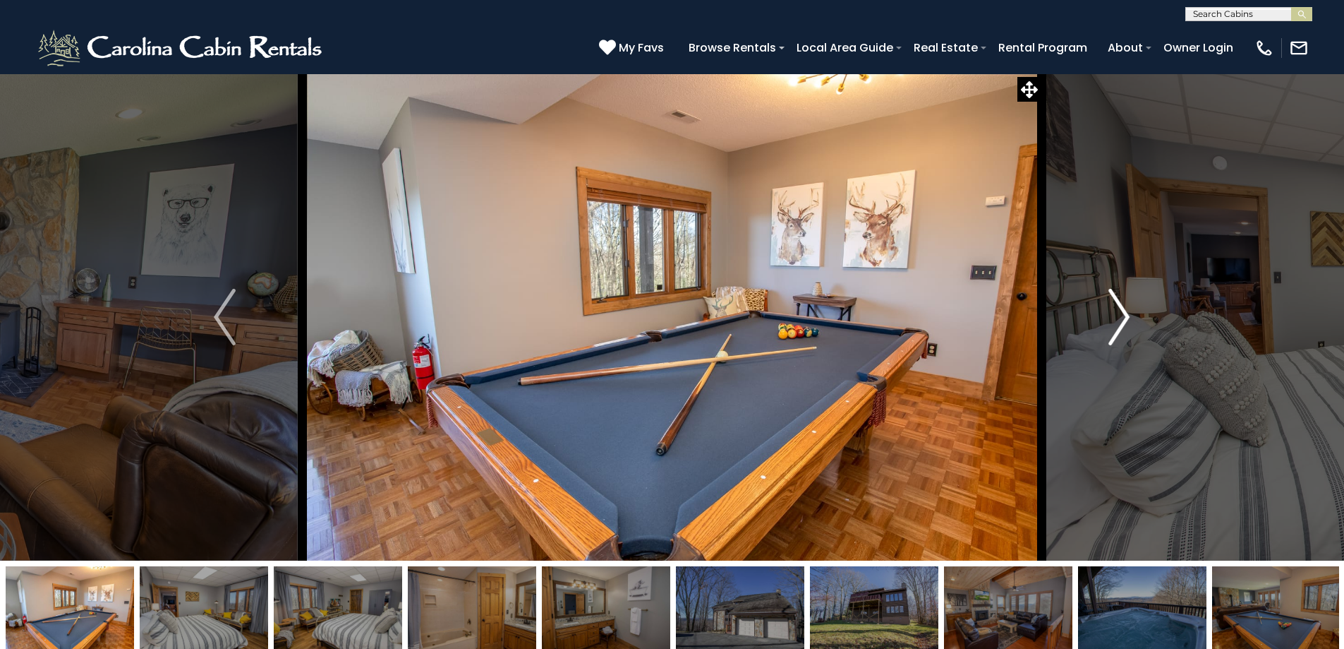
click at [1112, 316] on img "Next" at bounding box center [1119, 317] width 21 height 56
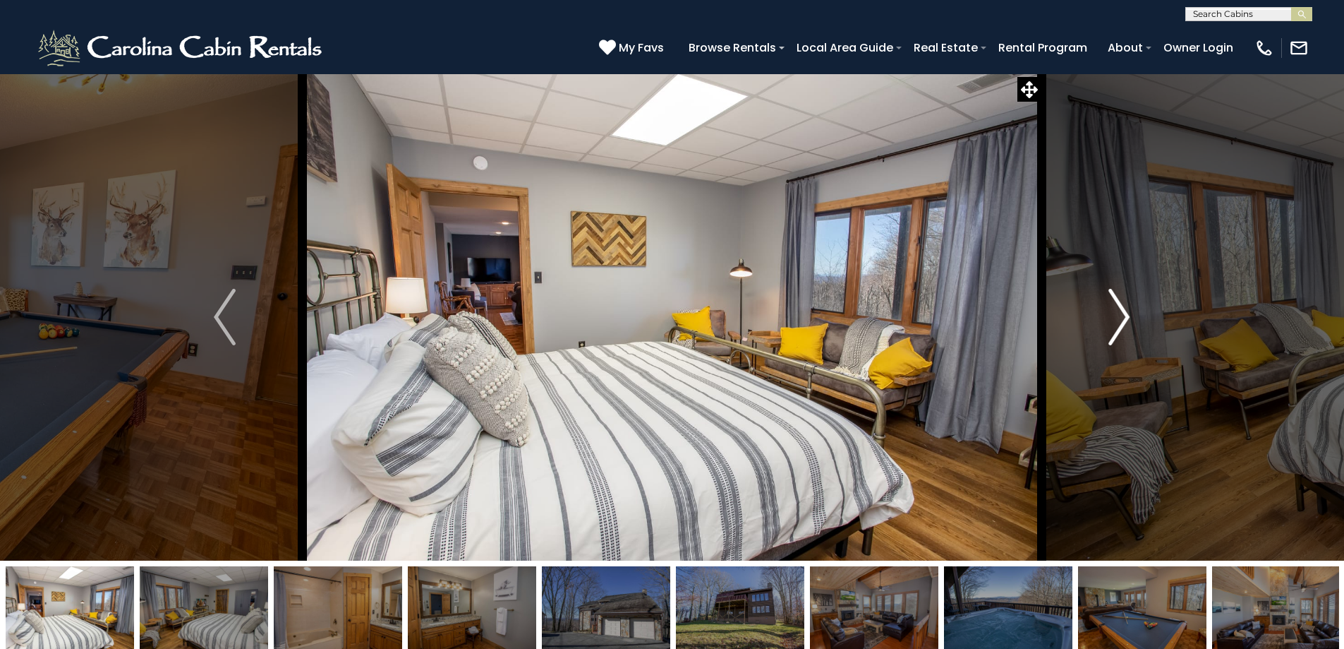
click at [1111, 316] on img "Next" at bounding box center [1119, 317] width 21 height 56
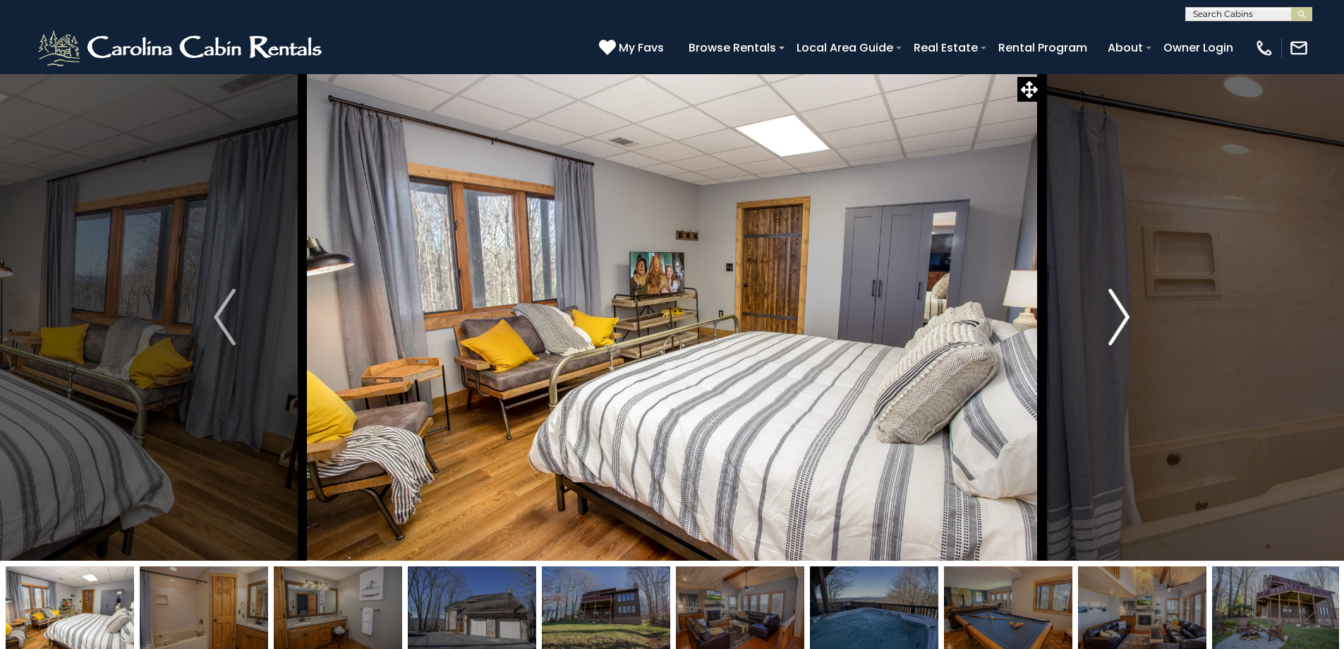
click at [1110, 316] on img "Next" at bounding box center [1119, 317] width 21 height 56
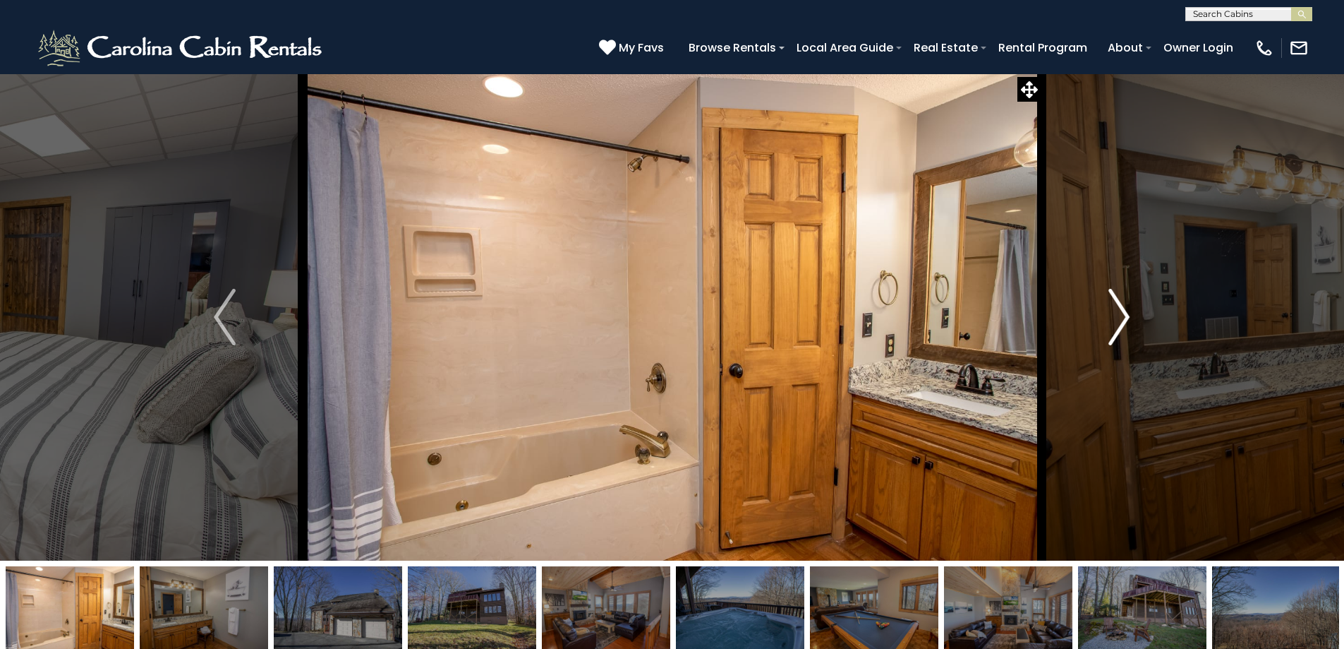
click at [1110, 316] on img "Next" at bounding box center [1119, 317] width 21 height 56
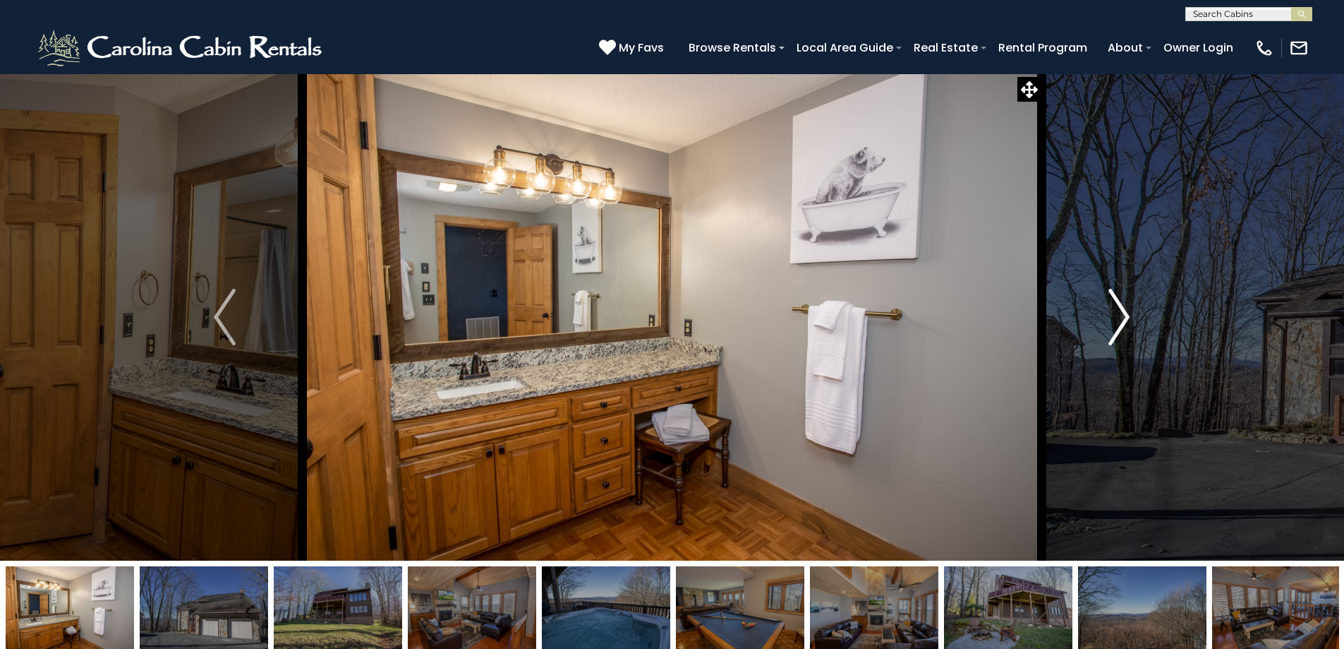
click at [1110, 316] on img "Next" at bounding box center [1119, 317] width 21 height 56
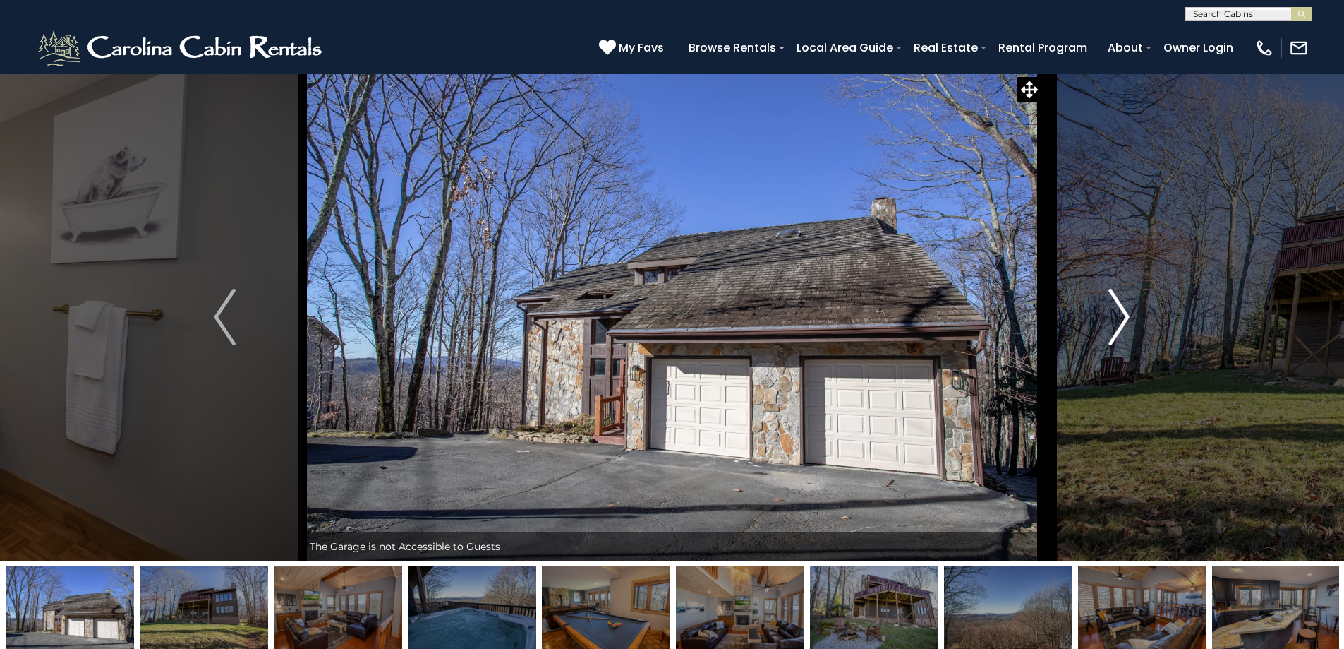
click at [1113, 327] on img "Next" at bounding box center [1119, 317] width 21 height 56
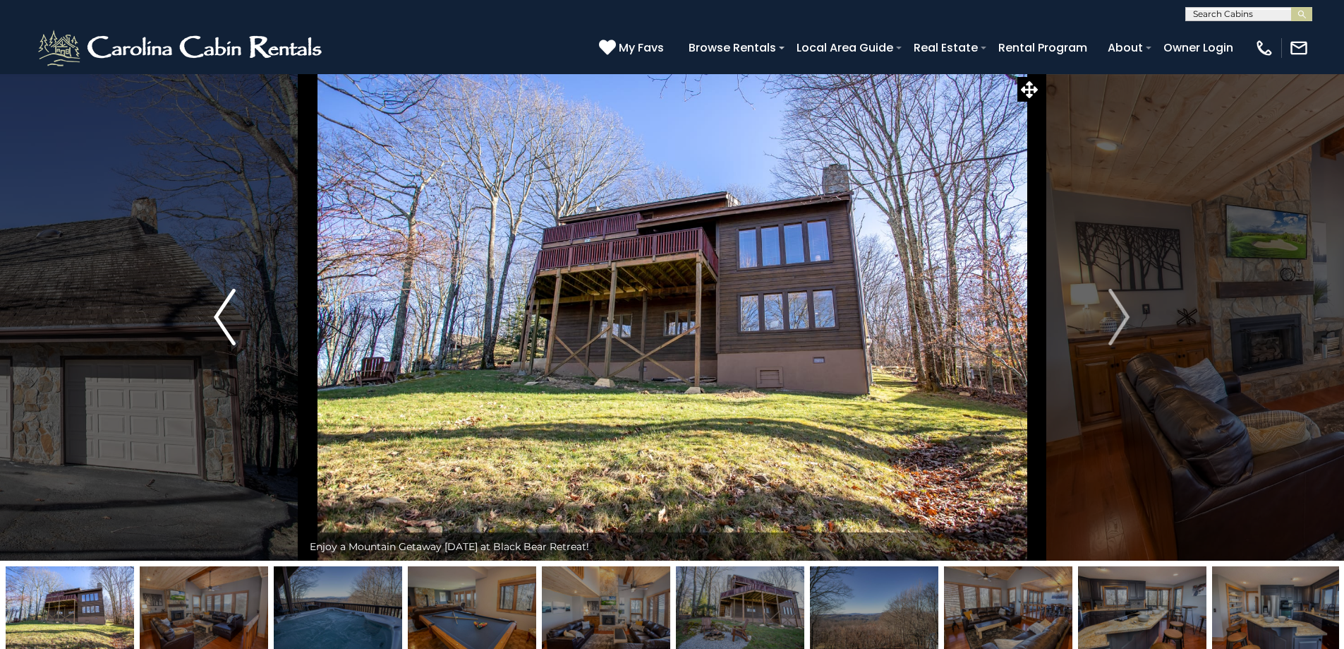
click at [228, 334] on img "Previous" at bounding box center [224, 317] width 21 height 56
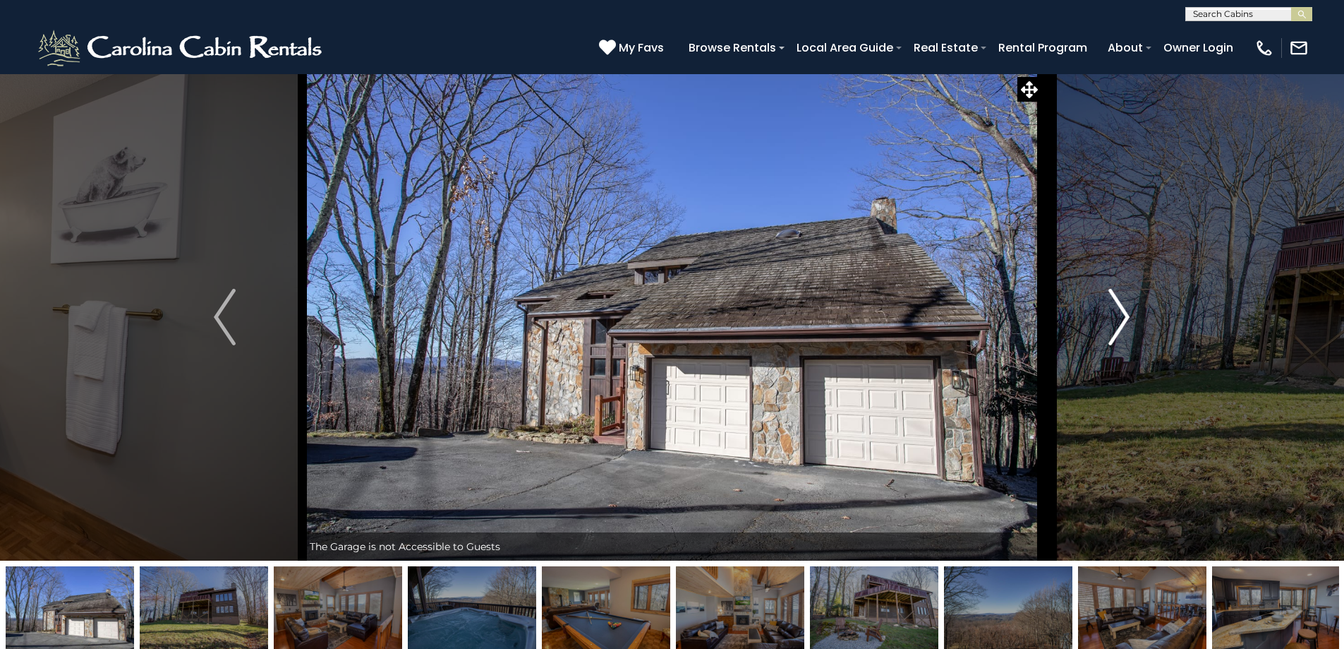
click at [1125, 322] on img "Next" at bounding box center [1119, 317] width 21 height 56
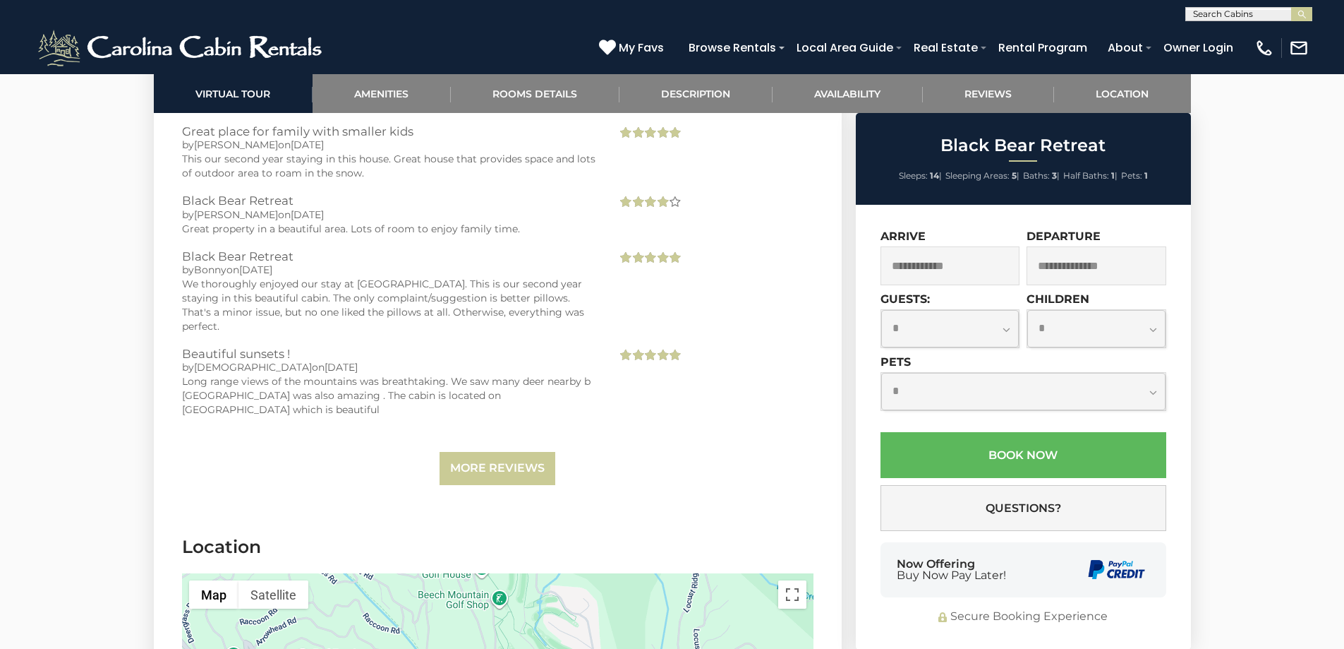
scroll to position [4657, 0]
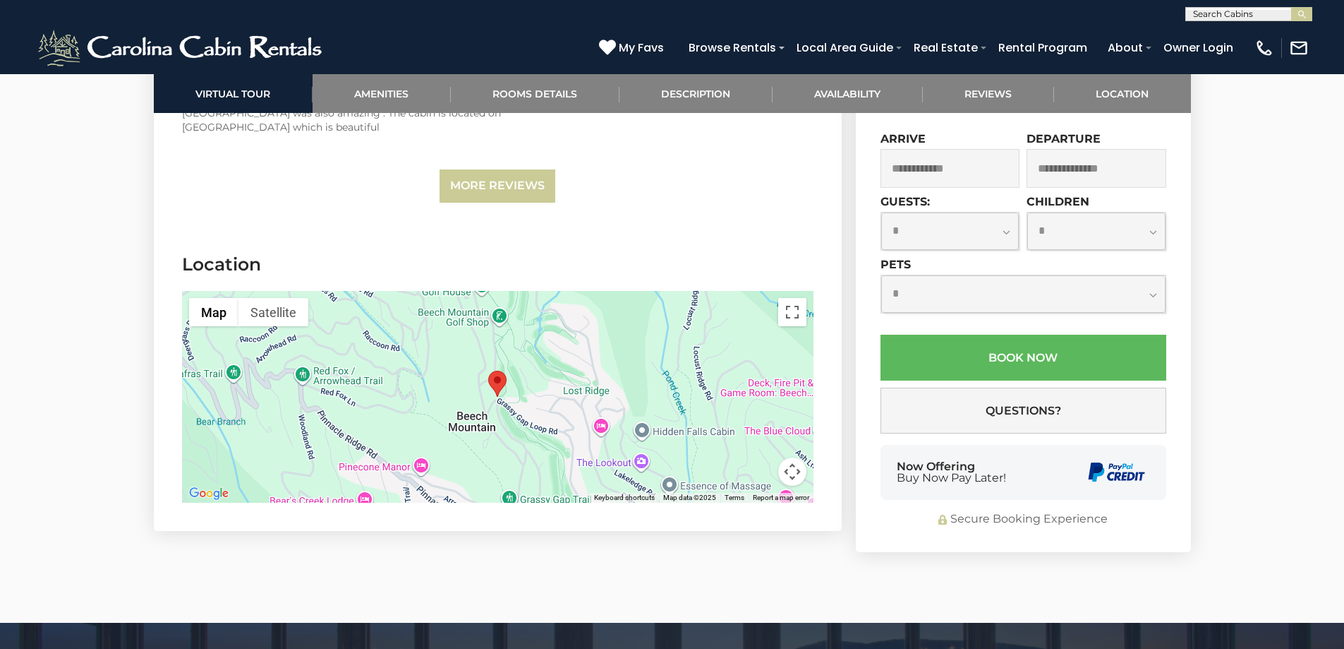
click at [500, 376] on div at bounding box center [498, 397] width 632 height 212
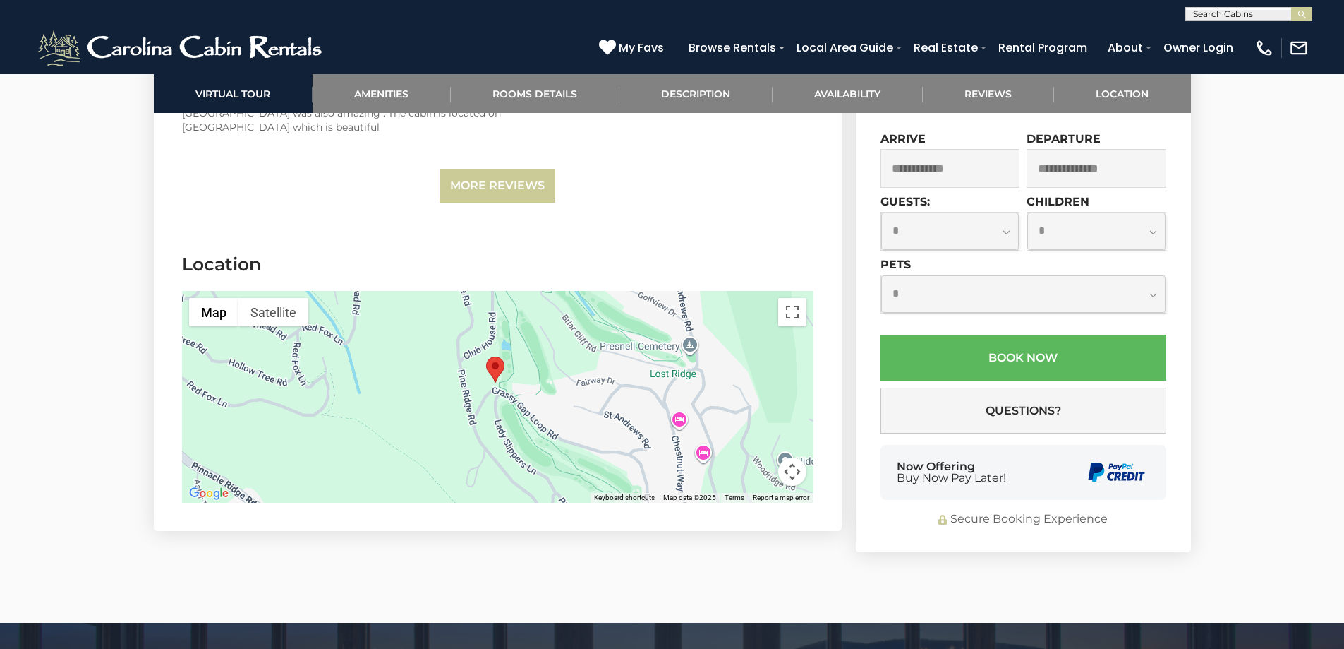
click at [490, 374] on div at bounding box center [498, 397] width 632 height 212
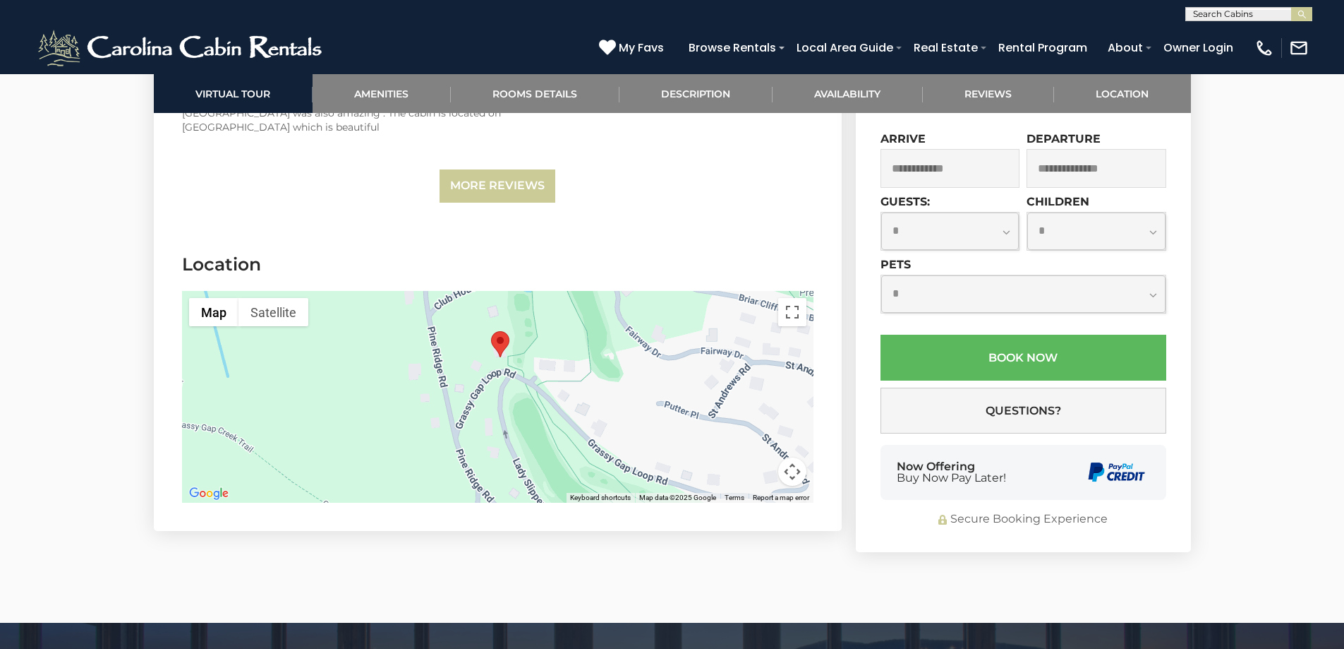
click at [498, 351] on div at bounding box center [498, 397] width 632 height 212
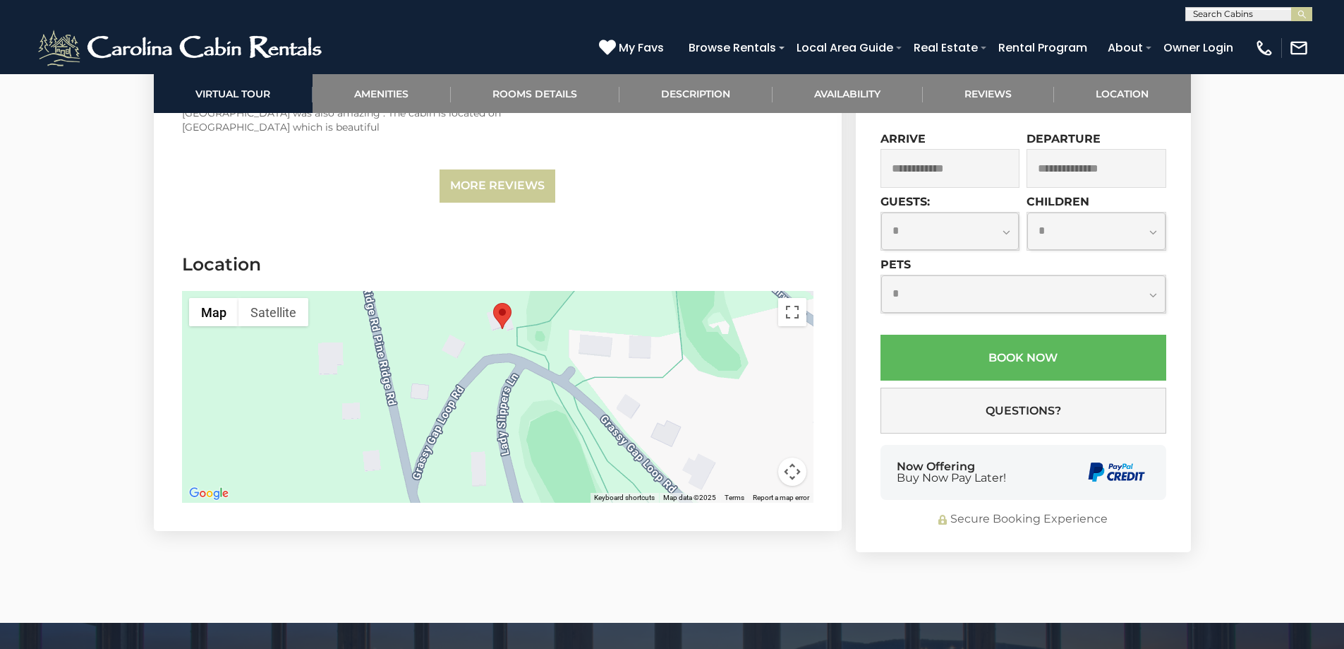
click at [503, 330] on div at bounding box center [498, 397] width 632 height 212
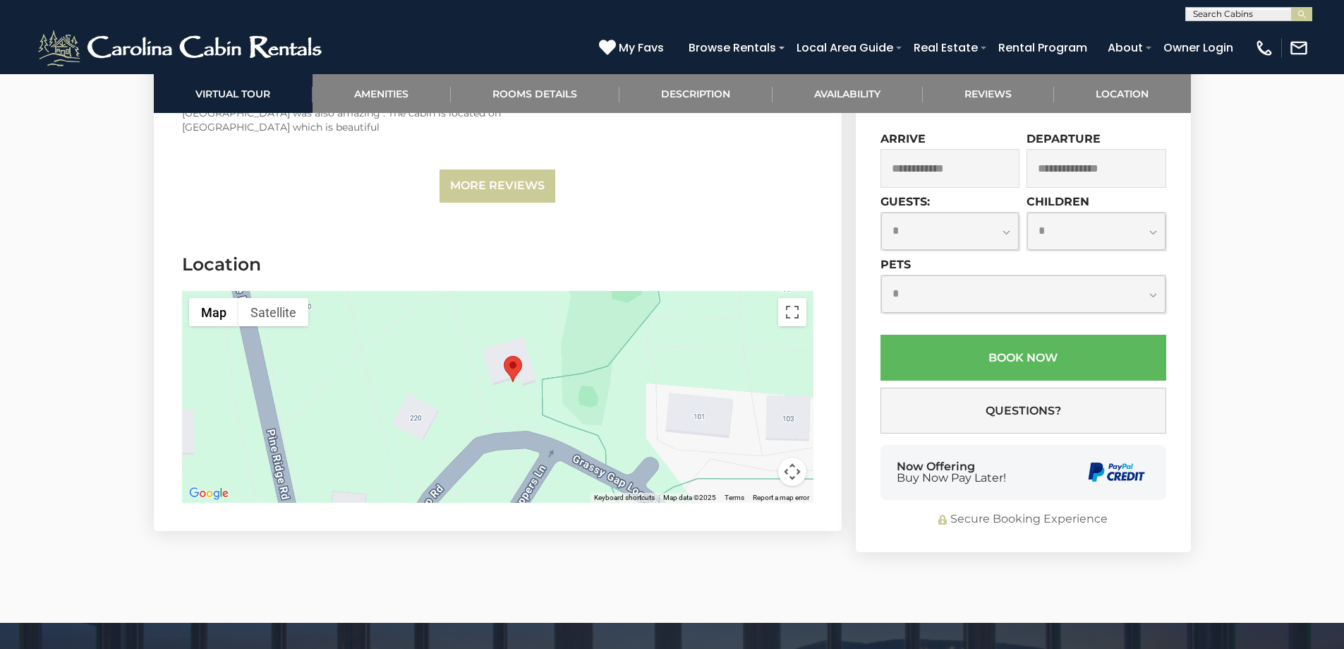
drag, startPoint x: 515, startPoint y: 321, endPoint x: 529, endPoint y: 411, distance: 90.6
click at [529, 411] on div at bounding box center [498, 397] width 632 height 212
click at [502, 368] on div at bounding box center [498, 397] width 632 height 212
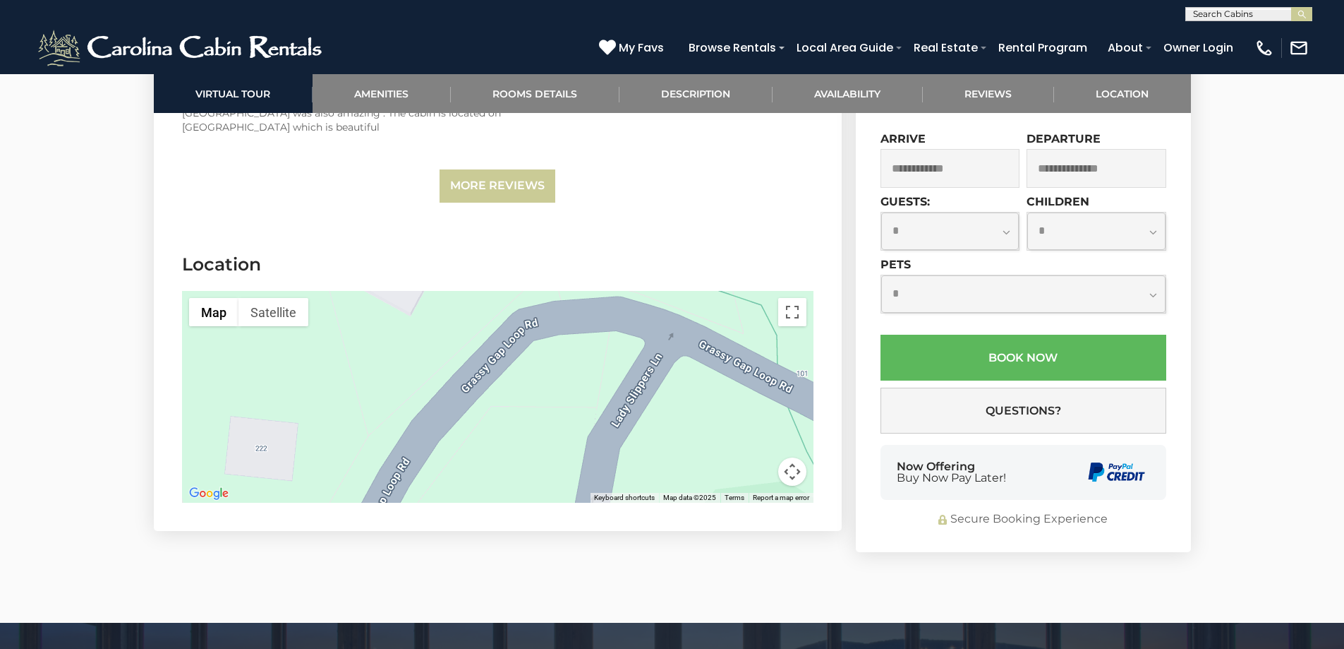
drag, startPoint x: 605, startPoint y: 381, endPoint x: 672, endPoint y: 217, distance: 177.6
click at [672, 231] on section "Location ← Move left → Move right ↑ Move up ↓ Move down + Zoom in - Zoom out Ho…" at bounding box center [498, 381] width 688 height 300
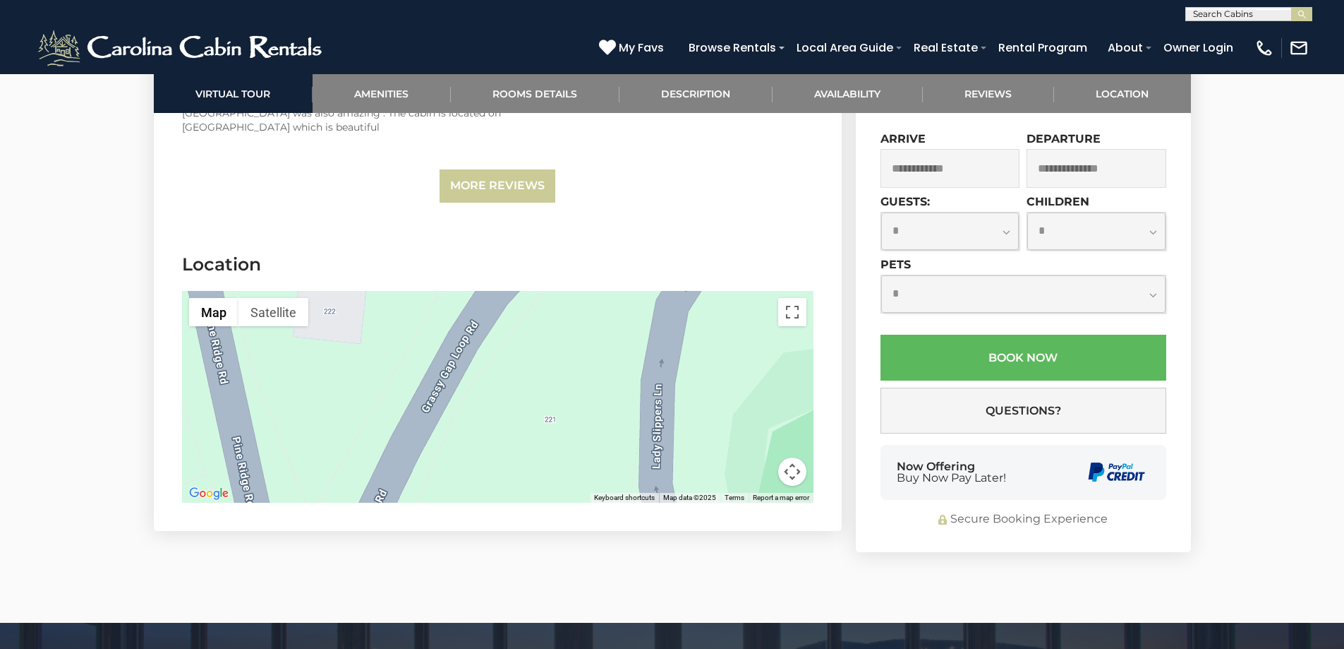
drag, startPoint x: 522, startPoint y: 365, endPoint x: 596, endPoint y: 223, distance: 160.0
click at [596, 231] on section "Location ← Move left → Move right ↑ Move up ↓ Move down + Zoom in - Zoom out Ho…" at bounding box center [498, 381] width 688 height 300
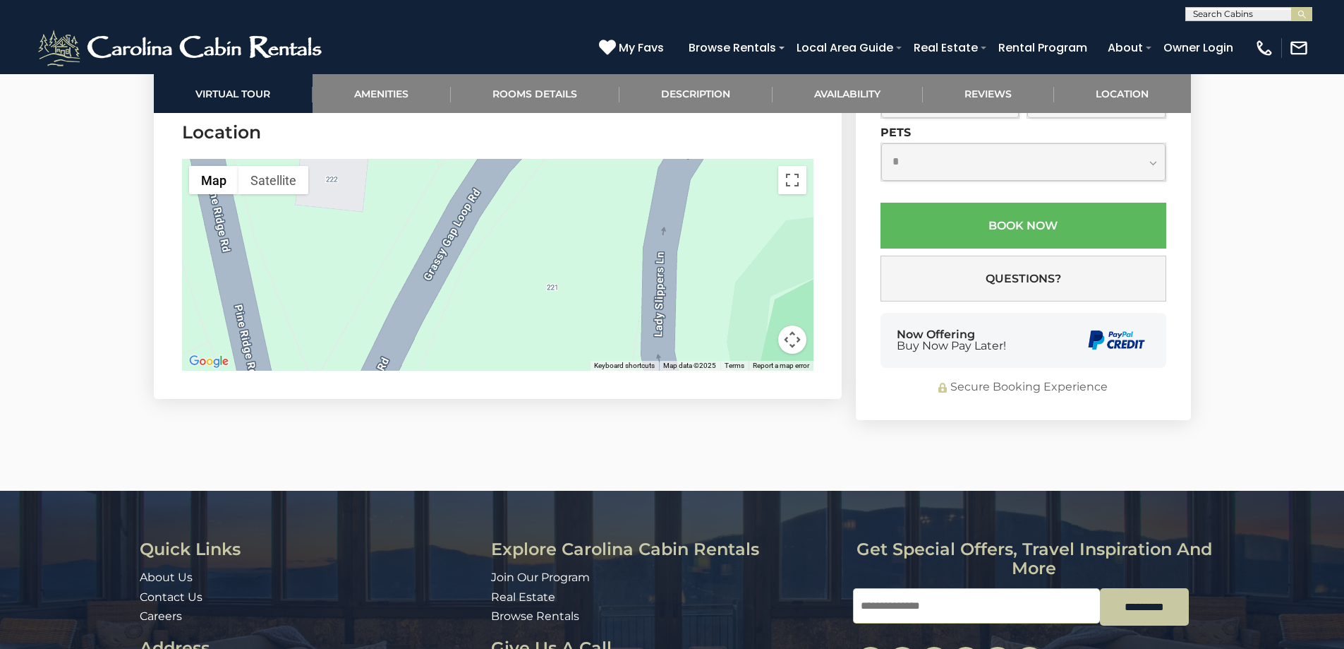
scroll to position [4799, 0]
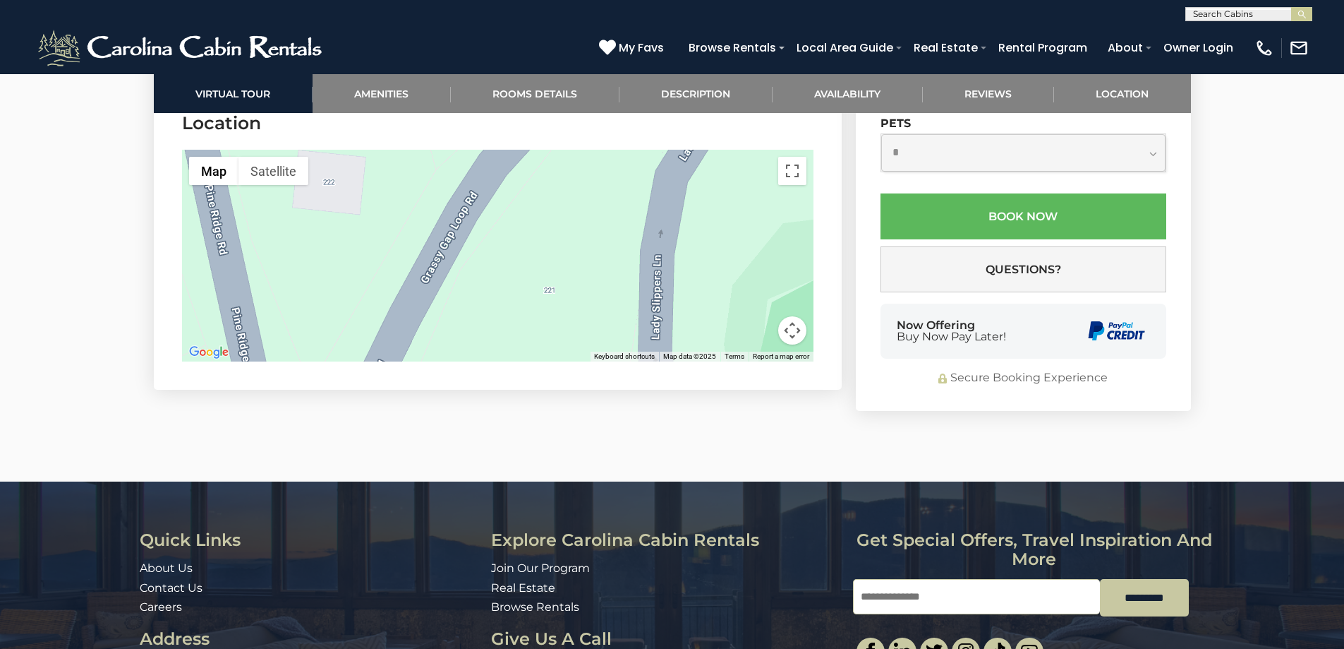
drag, startPoint x: 584, startPoint y: 214, endPoint x: 592, endPoint y: 298, distance: 85.0
click at [579, 304] on div at bounding box center [498, 256] width 632 height 212
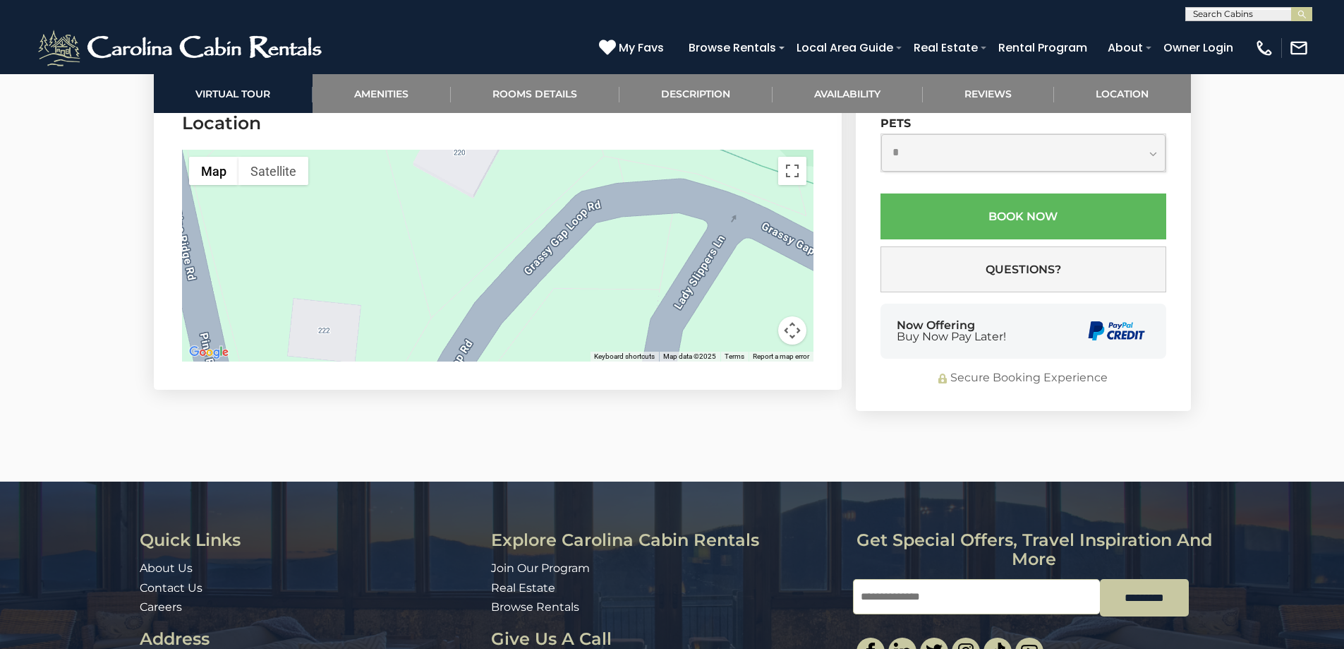
drag, startPoint x: 609, startPoint y: 221, endPoint x: 584, endPoint y: 296, distance: 79.4
click at [578, 307] on div at bounding box center [498, 256] width 632 height 212
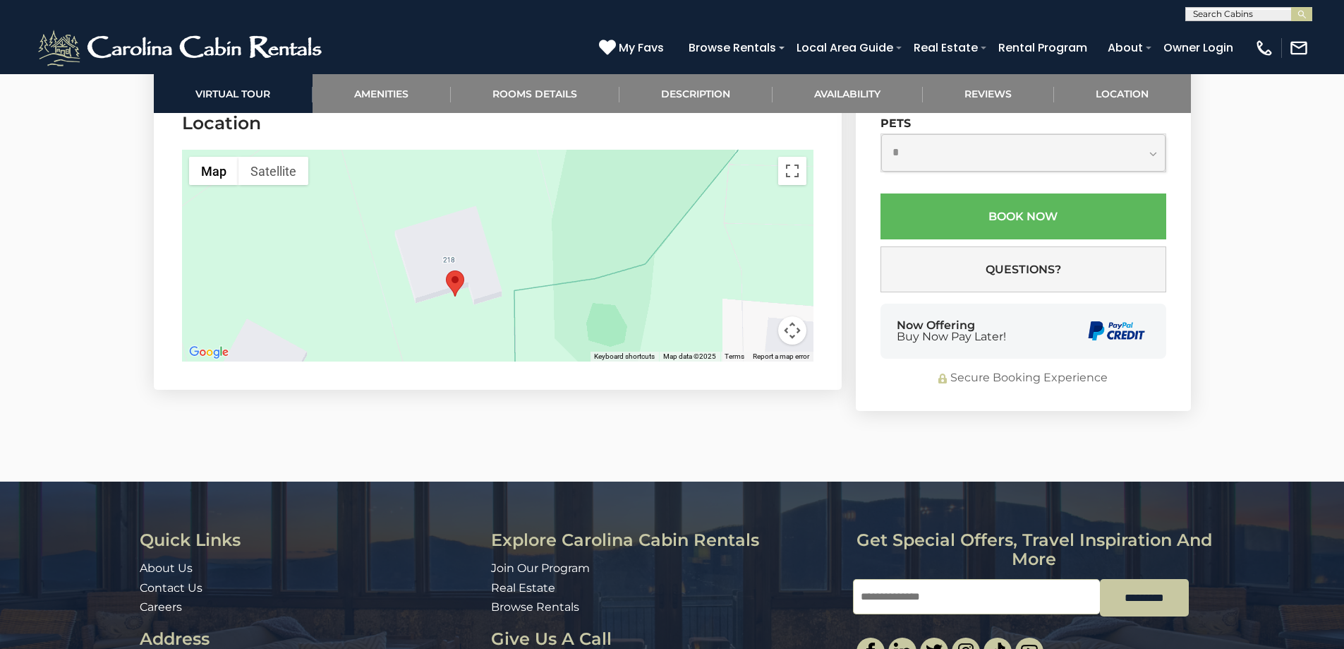
drag, startPoint x: 589, startPoint y: 231, endPoint x: 465, endPoint y: 351, distance: 172.2
click at [465, 351] on section "Location ← Move left → Move right ↑ Move up ↓ Move down + Zoom in - Zoom out Ho…" at bounding box center [498, 240] width 688 height 300
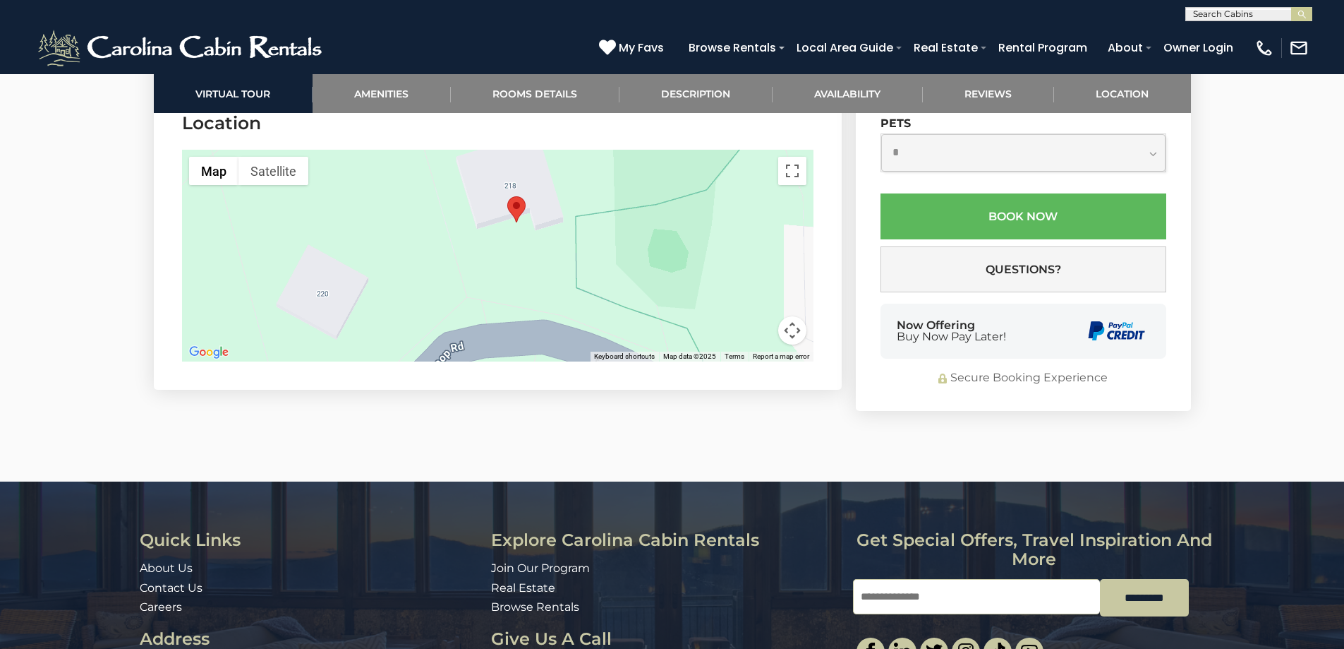
drag, startPoint x: 545, startPoint y: 234, endPoint x: 608, endPoint y: 126, distance: 124.9
click at [608, 150] on div at bounding box center [498, 256] width 632 height 212
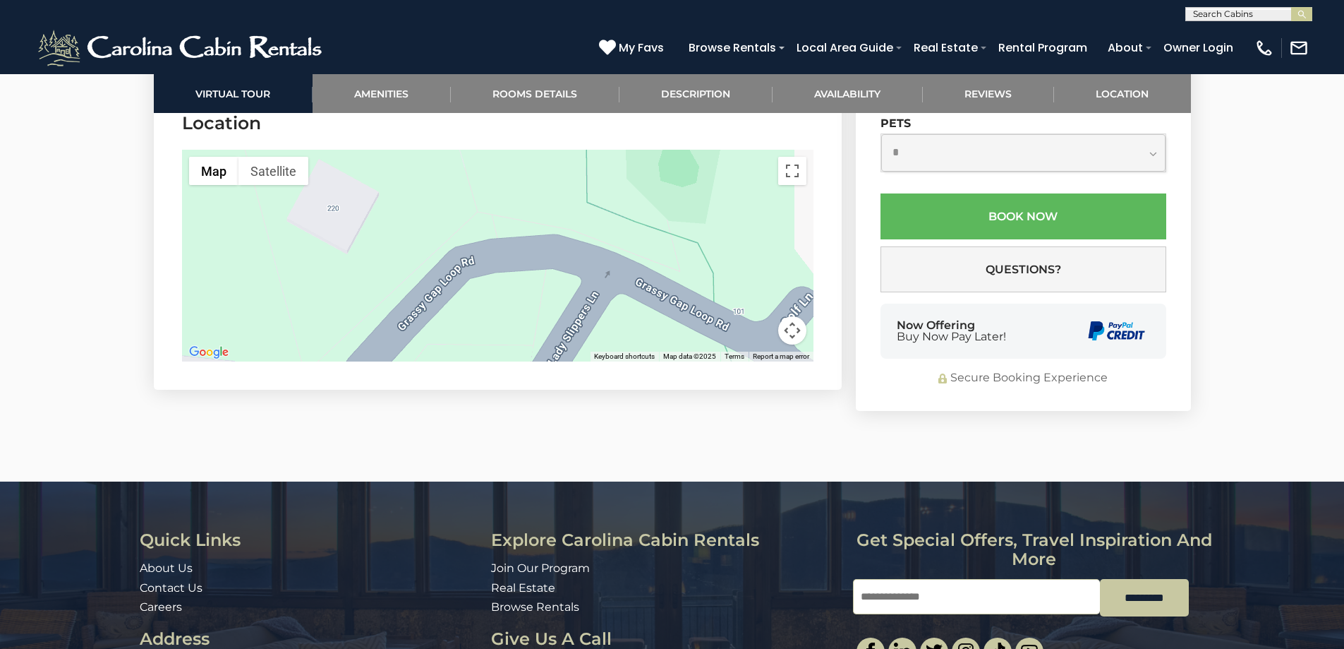
drag, startPoint x: 482, startPoint y: 267, endPoint x: 495, endPoint y: 176, distance: 92.7
click at [495, 176] on div at bounding box center [498, 256] width 632 height 212
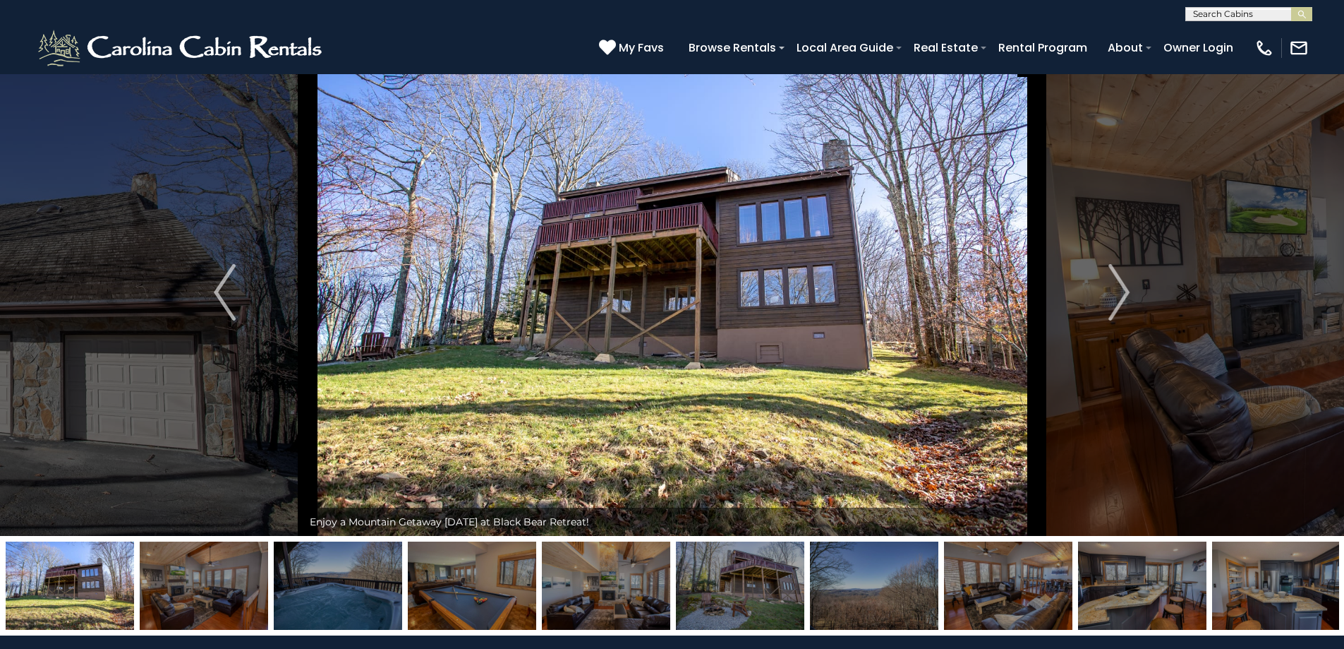
scroll to position [0, 0]
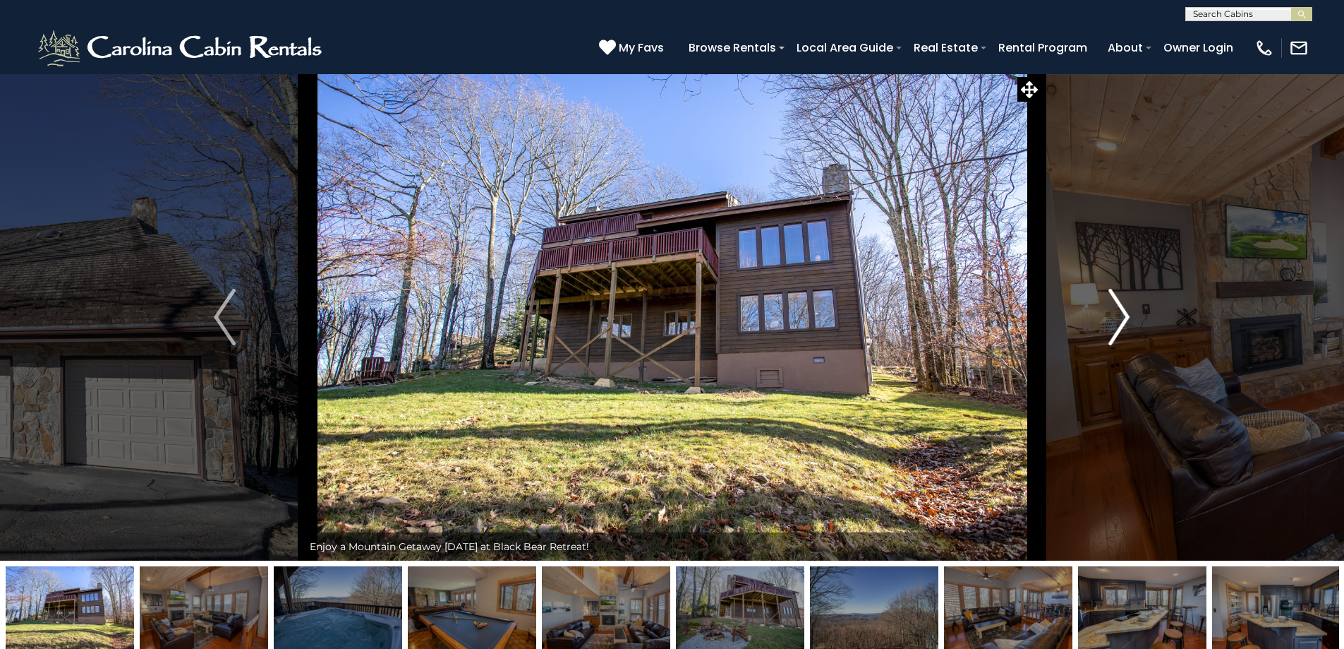
click at [1117, 321] on img "Next" at bounding box center [1119, 317] width 21 height 56
